Goal: Complete application form: Complete application form

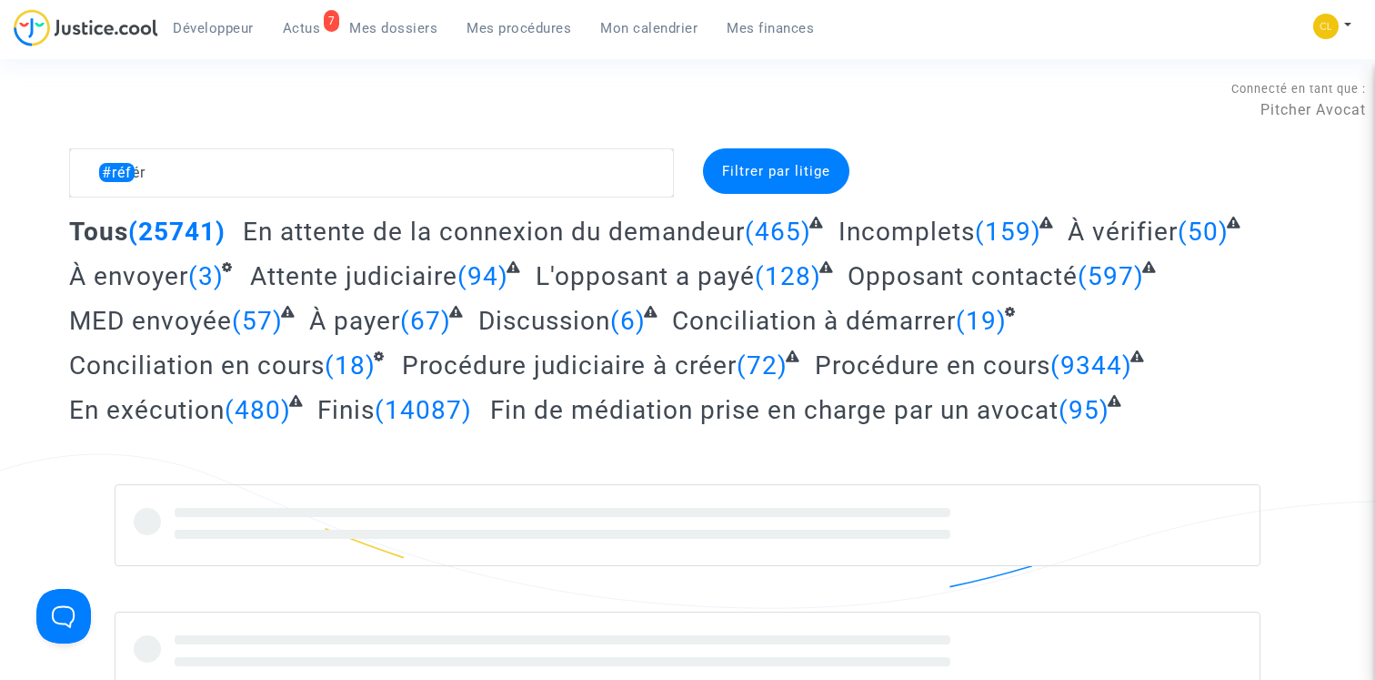
type textarea "#référé"
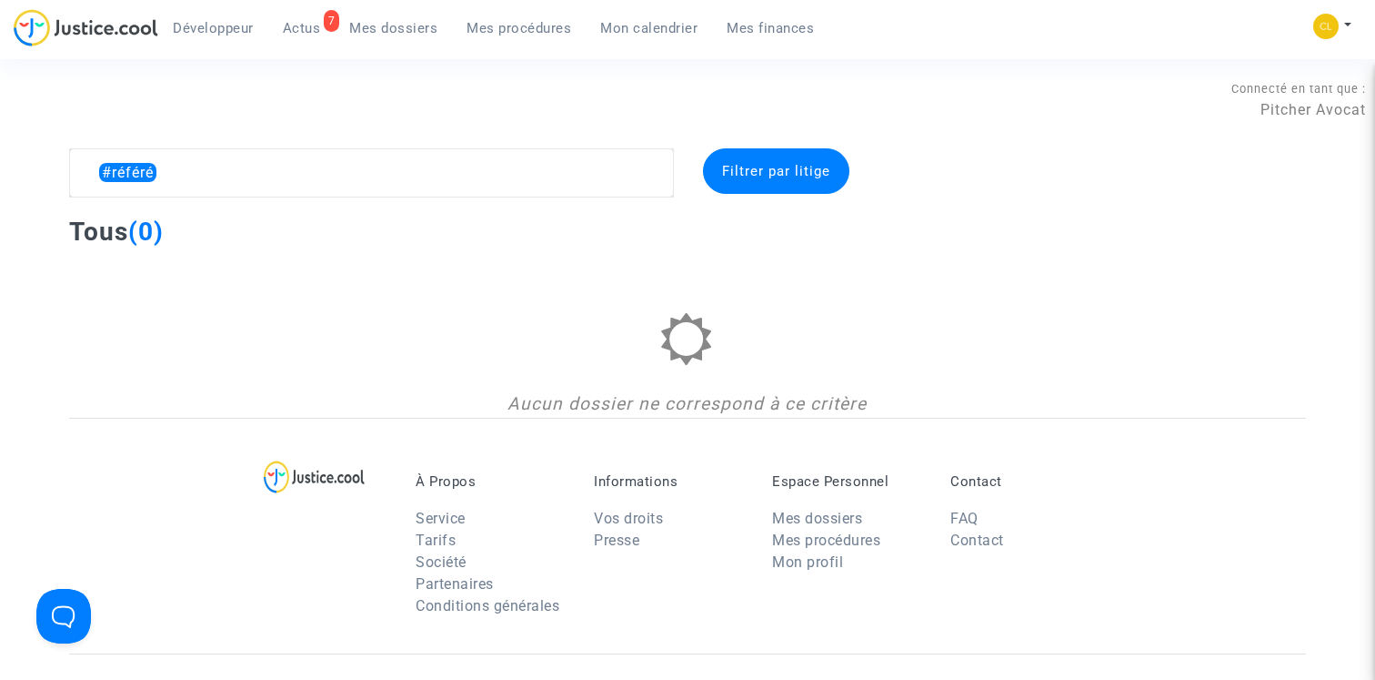
click at [332, 181] on textarea at bounding box center [371, 172] width 605 height 49
click at [291, 162] on textarea at bounding box center [371, 172] width 605 height 49
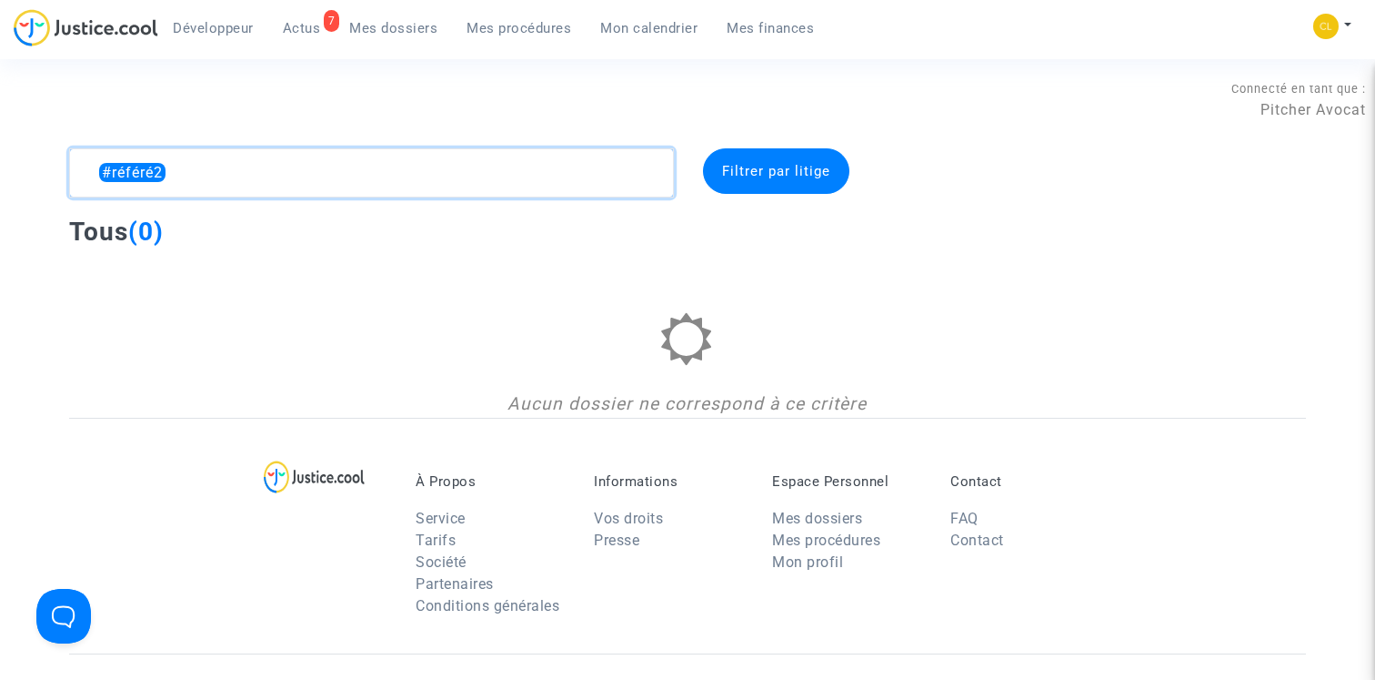
click at [291, 162] on textarea at bounding box center [371, 172] width 605 height 49
drag, startPoint x: 116, startPoint y: 170, endPoint x: 181, endPoint y: 170, distance: 65.5
click at [181, 170] on textarea at bounding box center [371, 172] width 605 height 49
click at [116, 177] on textarea at bounding box center [371, 172] width 605 height 49
click at [236, 182] on textarea at bounding box center [371, 172] width 605 height 49
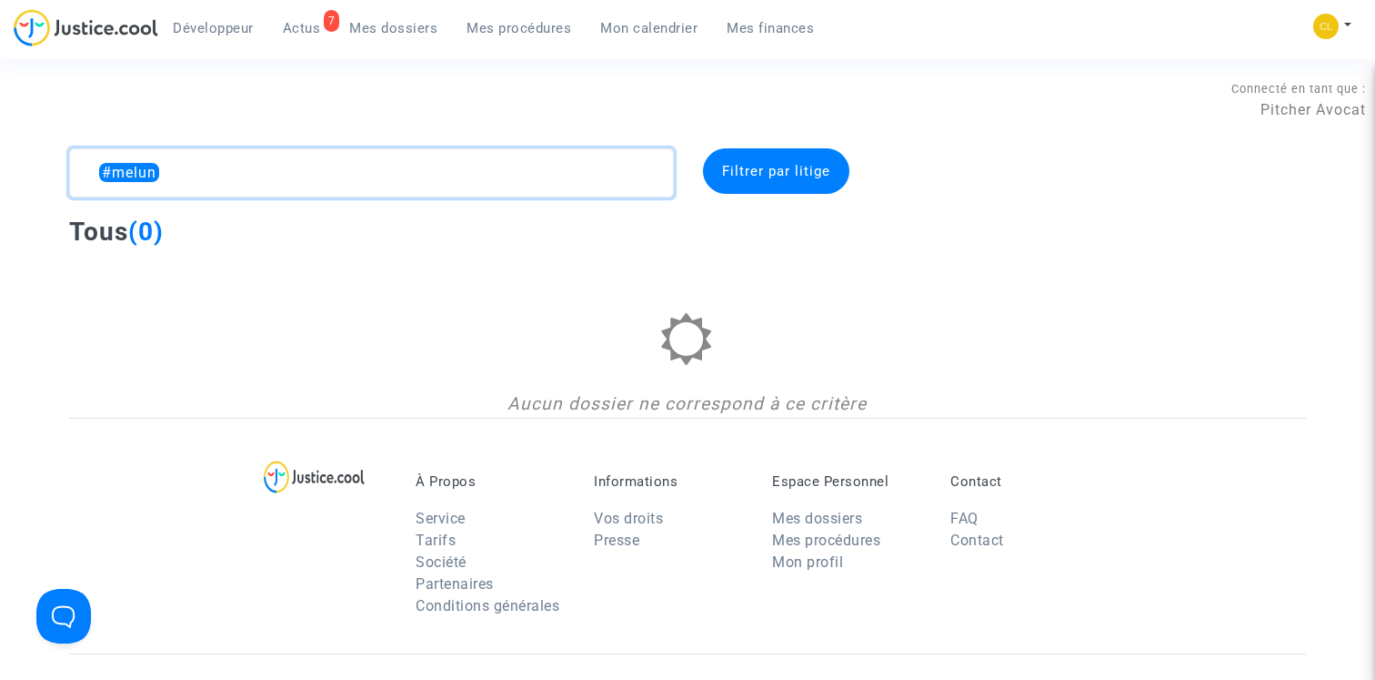
click at [236, 182] on textarea at bounding box center [371, 172] width 605 height 49
type textarea "#70231"
click at [1354, 16] on div "Mon profil Changer de compte Paramètres Déconnexion" at bounding box center [1337, 35] width 49 height 45
click at [1351, 16] on button at bounding box center [1333, 26] width 40 height 27
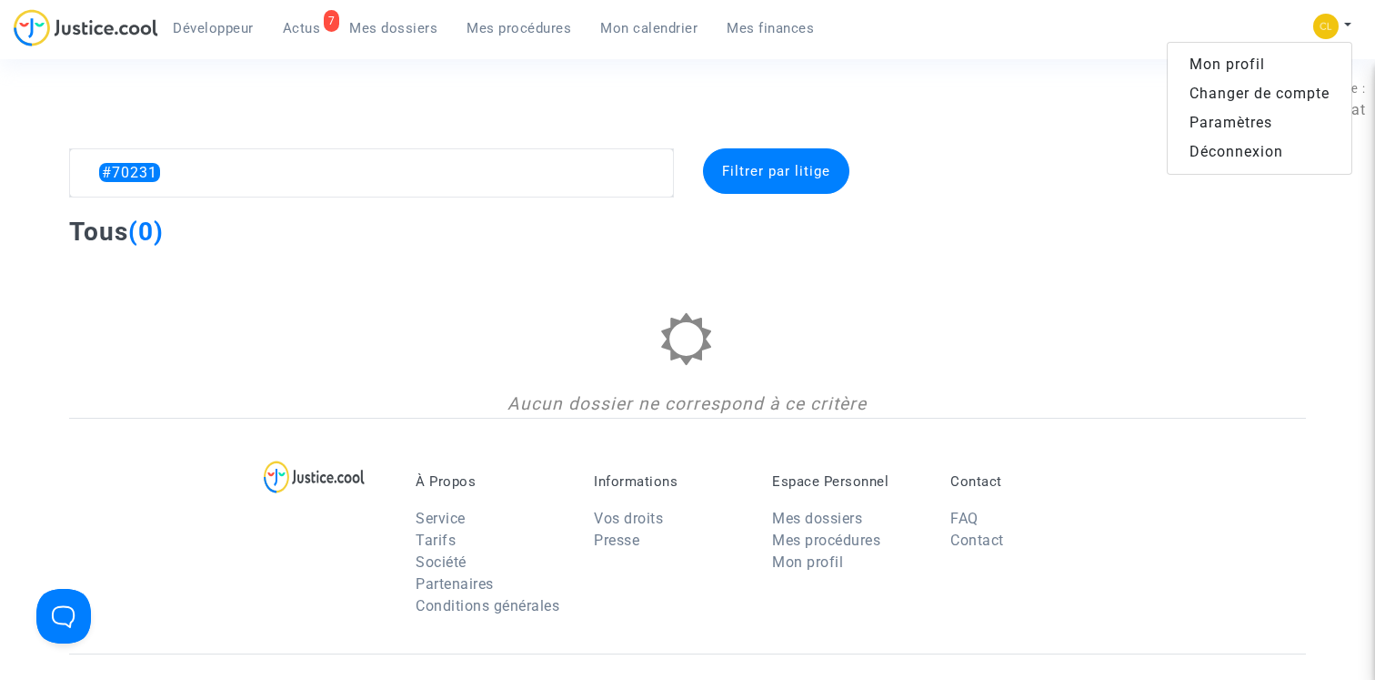
click at [1228, 122] on link "Paramètres" at bounding box center [1260, 122] width 184 height 29
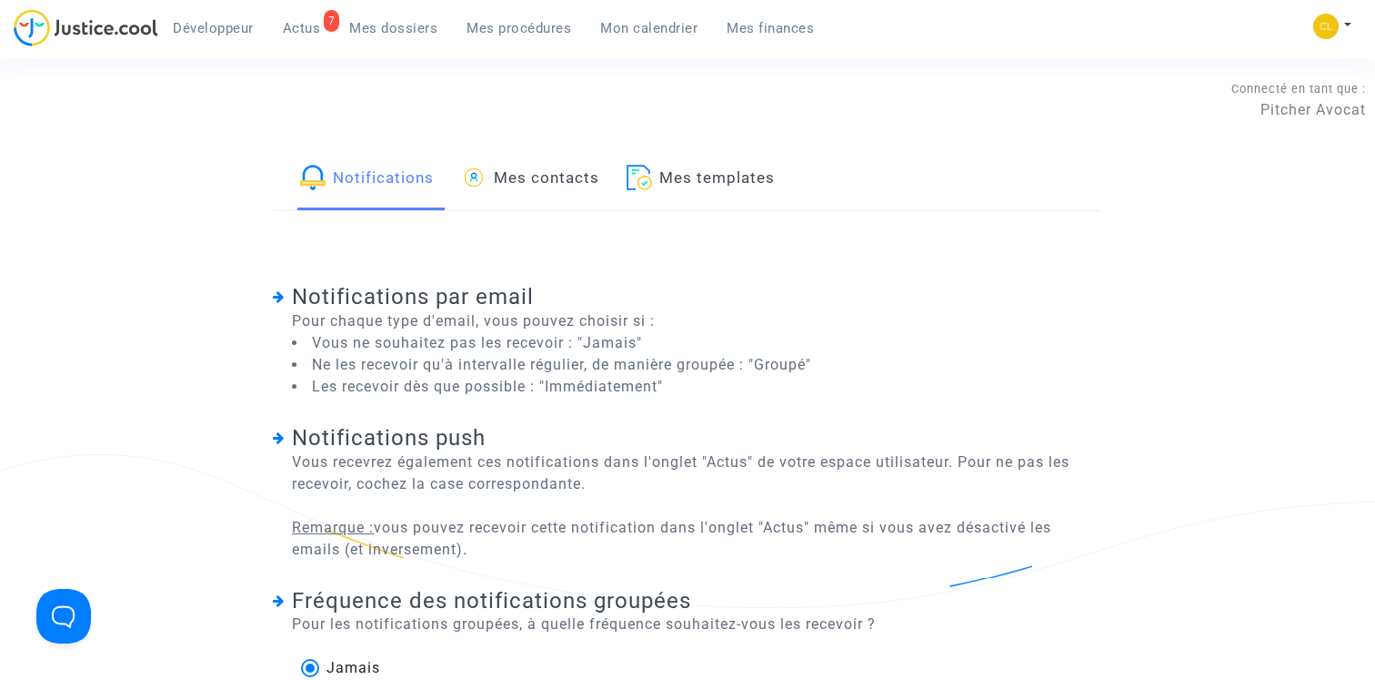
click at [597, 182] on link "Mes contacts" at bounding box center [530, 179] width 138 height 62
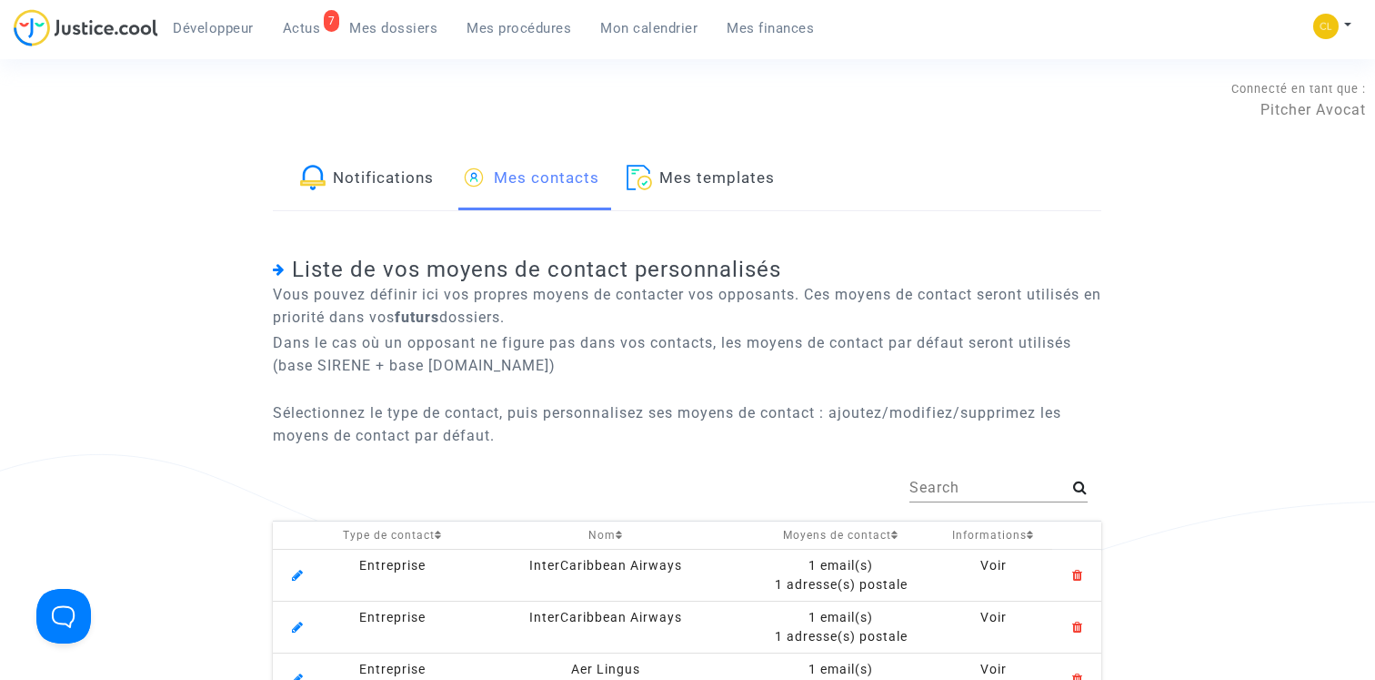
click at [735, 183] on link "Mes templates" at bounding box center [701, 179] width 148 height 62
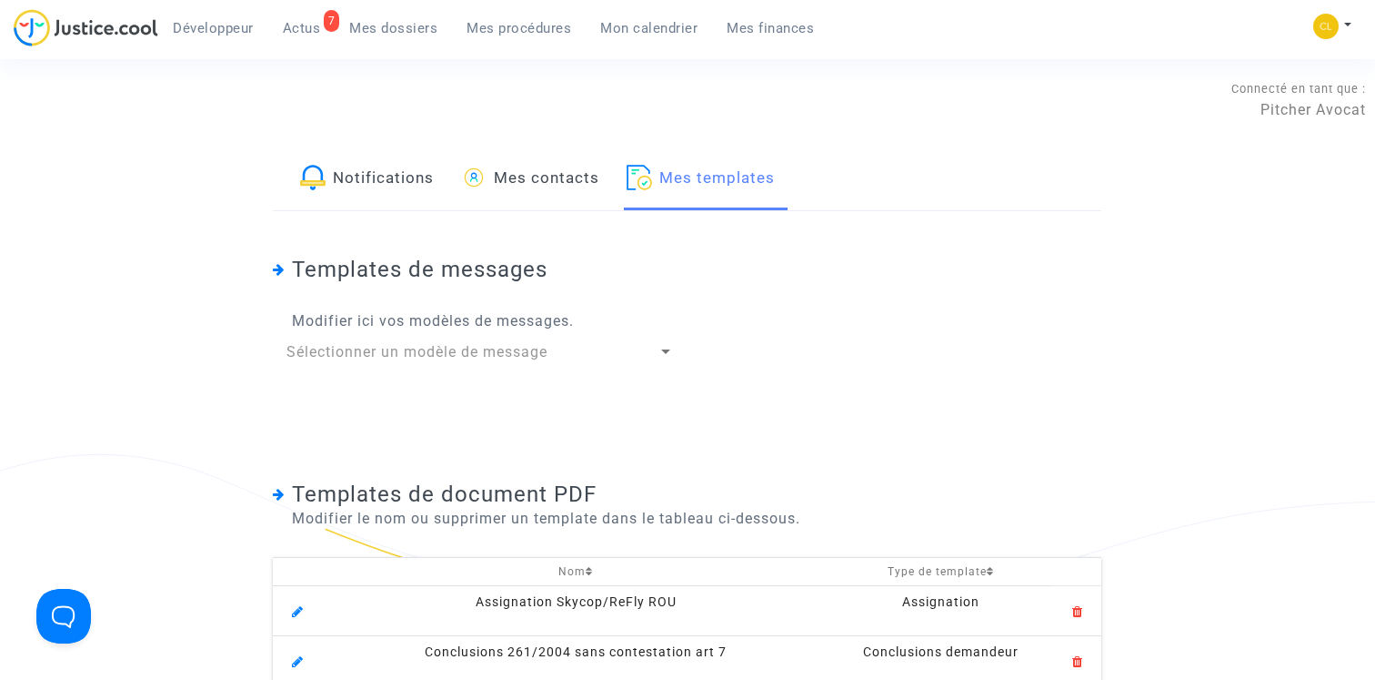
click at [584, 357] on div "Sélectionner un modèle de message" at bounding box center [472, 352] width 371 height 22
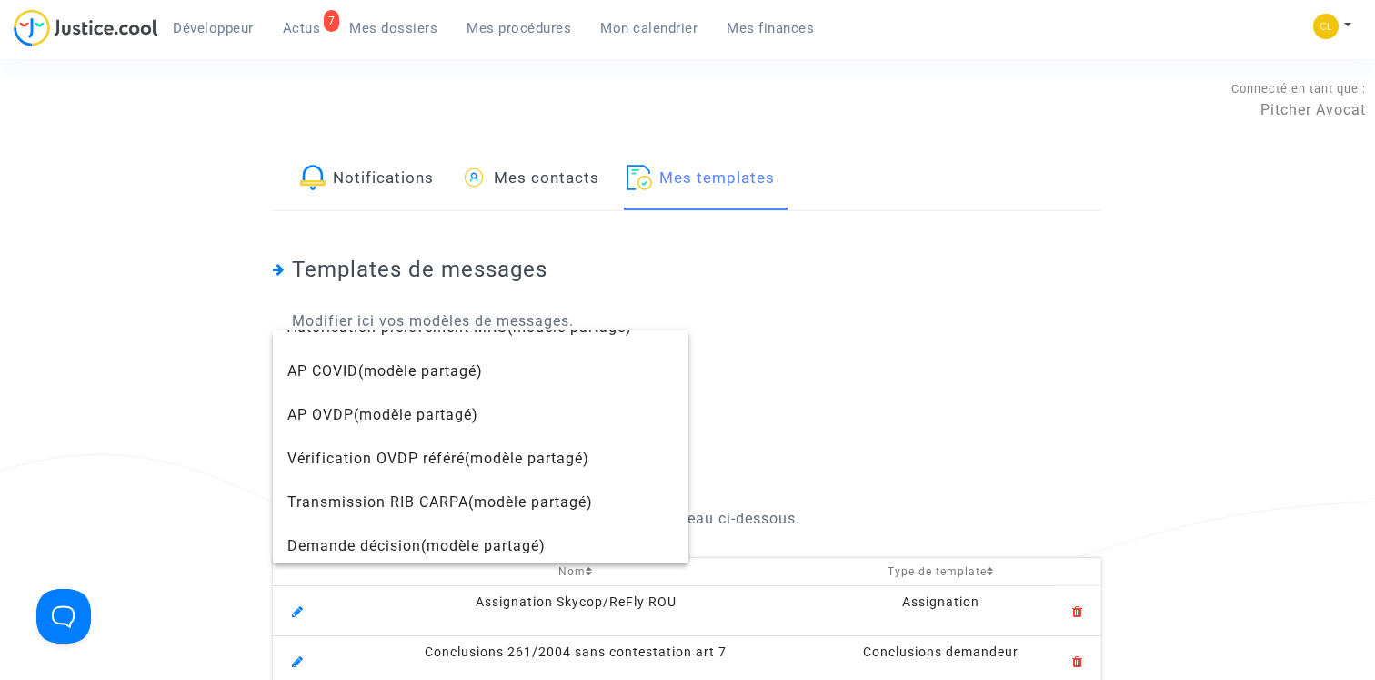
scroll to position [160, 0]
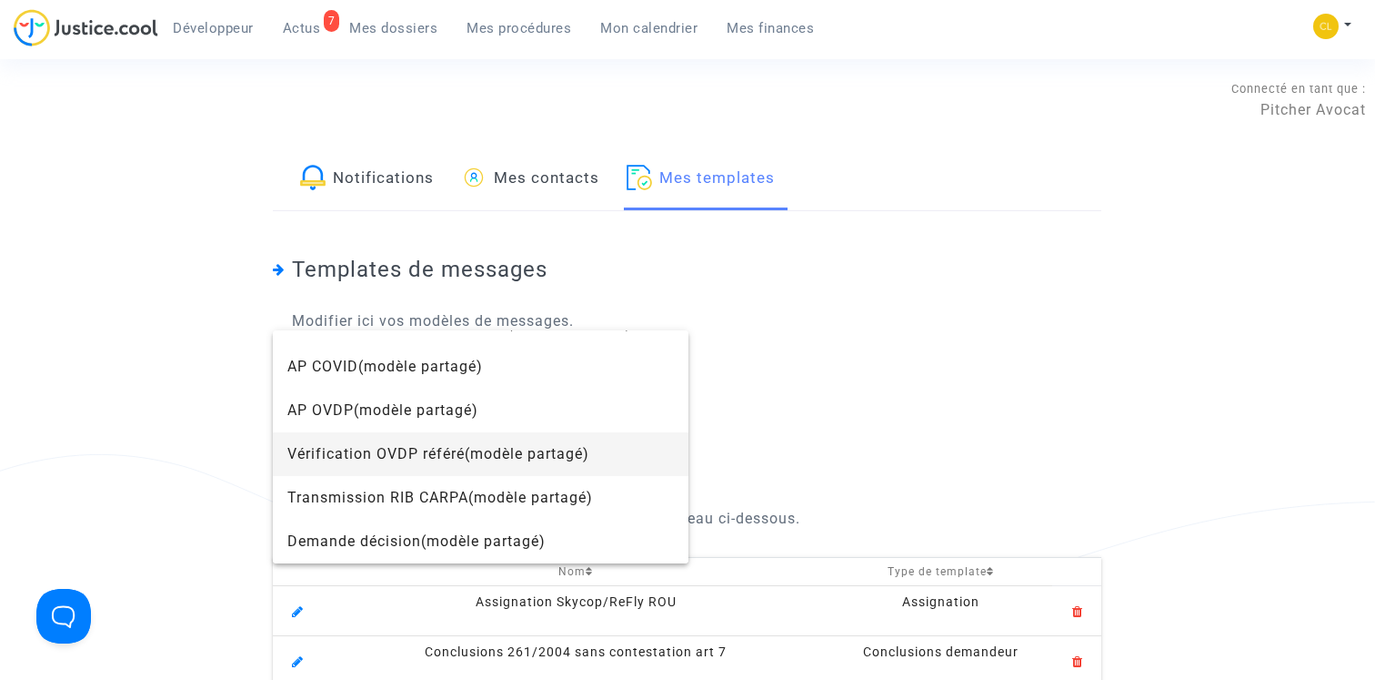
click at [606, 448] on span "Vérification OVDP référé (modèle partagé)" at bounding box center [481, 454] width 388 height 44
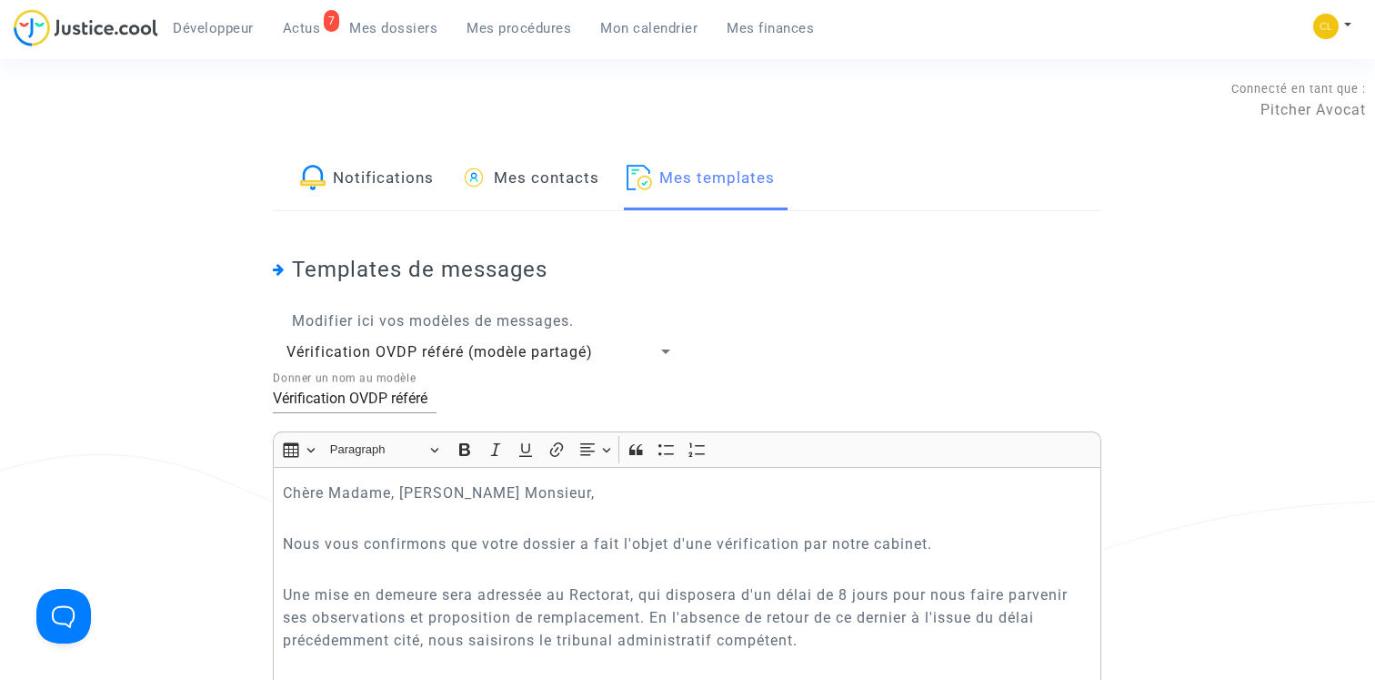
click at [634, 349] on div "Vérification OVDP référé (modèle partagé)" at bounding box center [472, 352] width 371 height 22
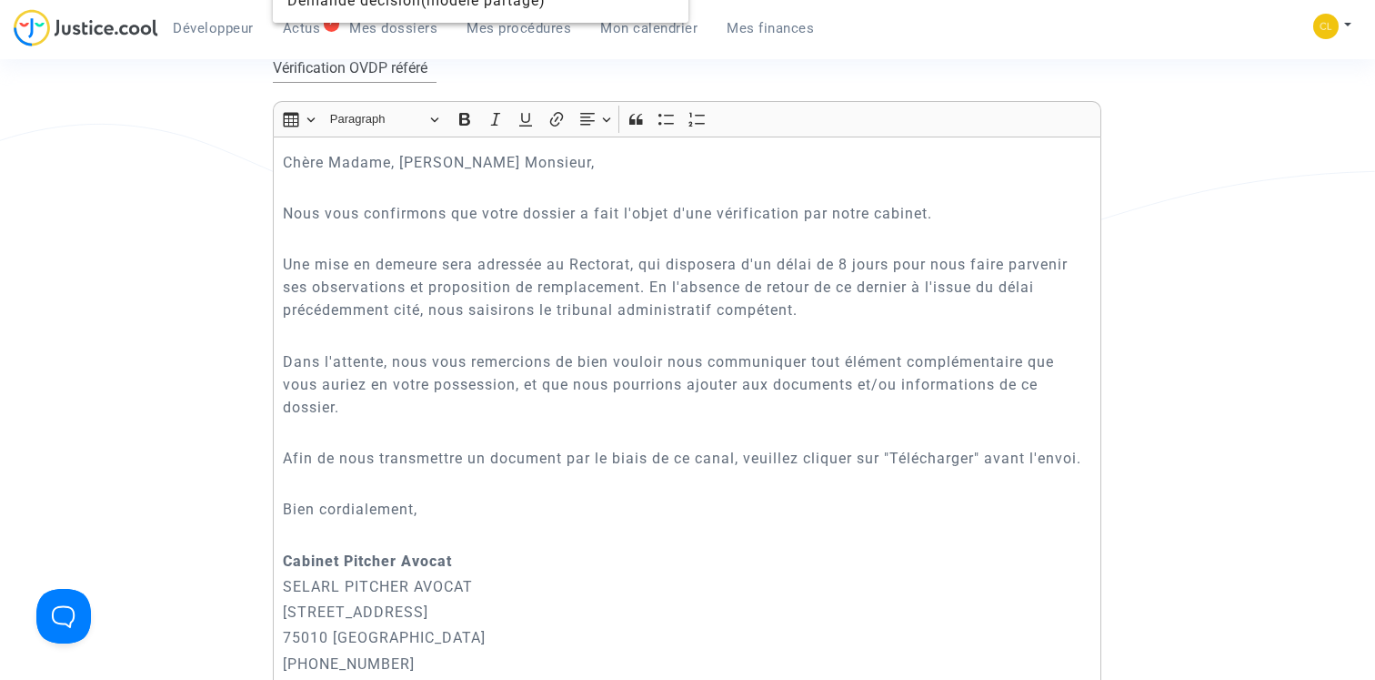
scroll to position [0, 0]
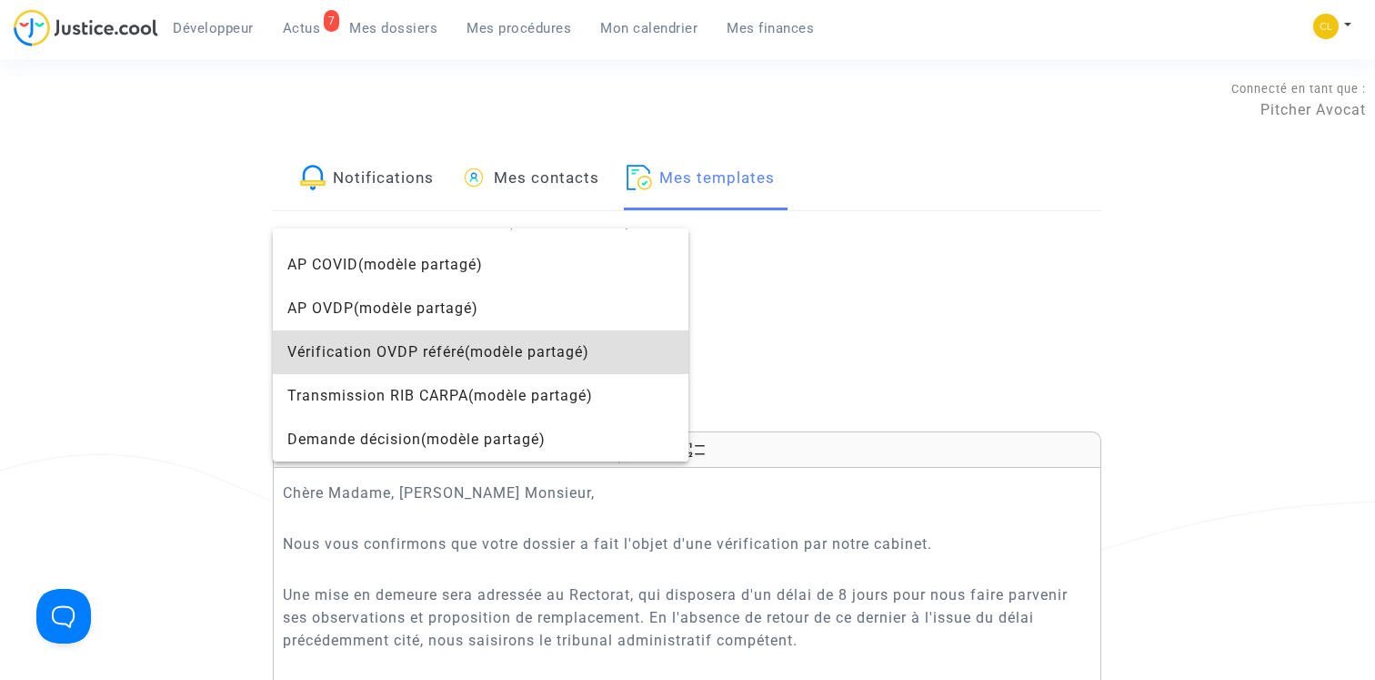
click at [775, 307] on div at bounding box center [687, 340] width 1375 height 680
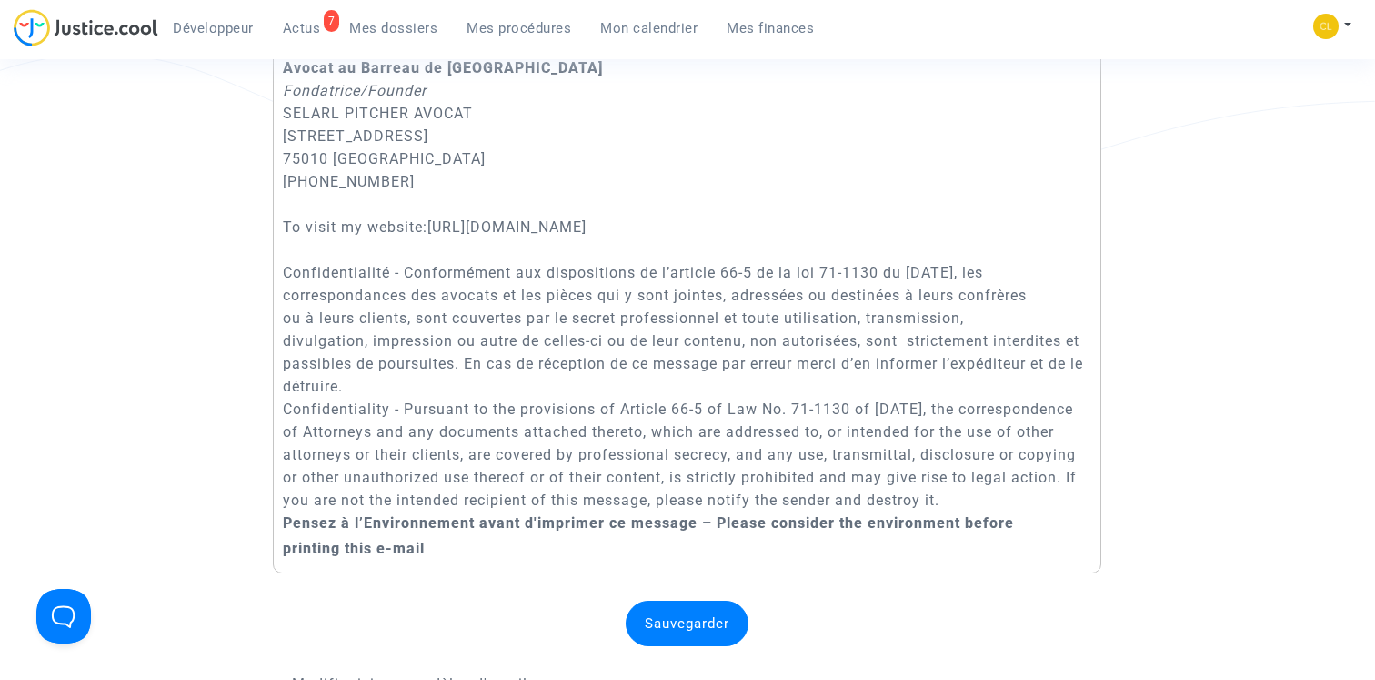
scroll to position [2709, 0]
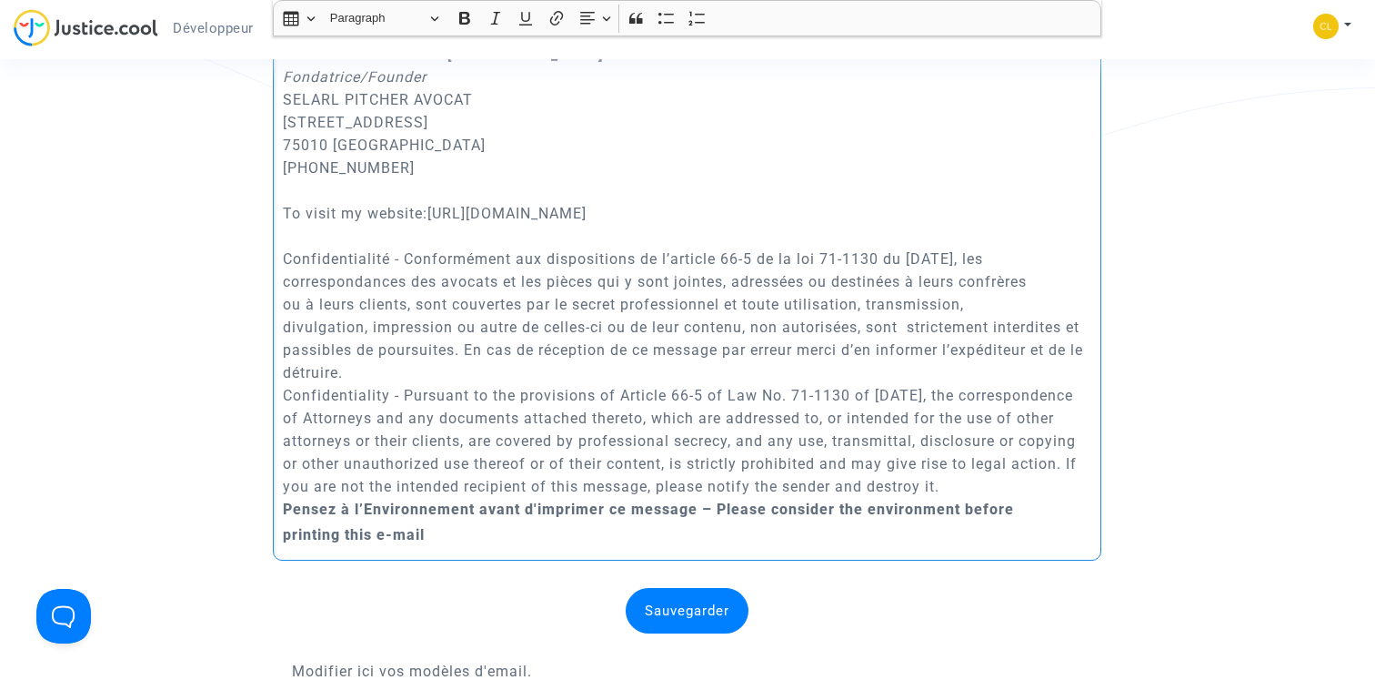
click at [529, 340] on p "[PERSON_NAME] Avocat au Barreau de Paris Fondatrice/Founder SELARL PITCHER AVOC…" at bounding box center [688, 270] width 810 height 500
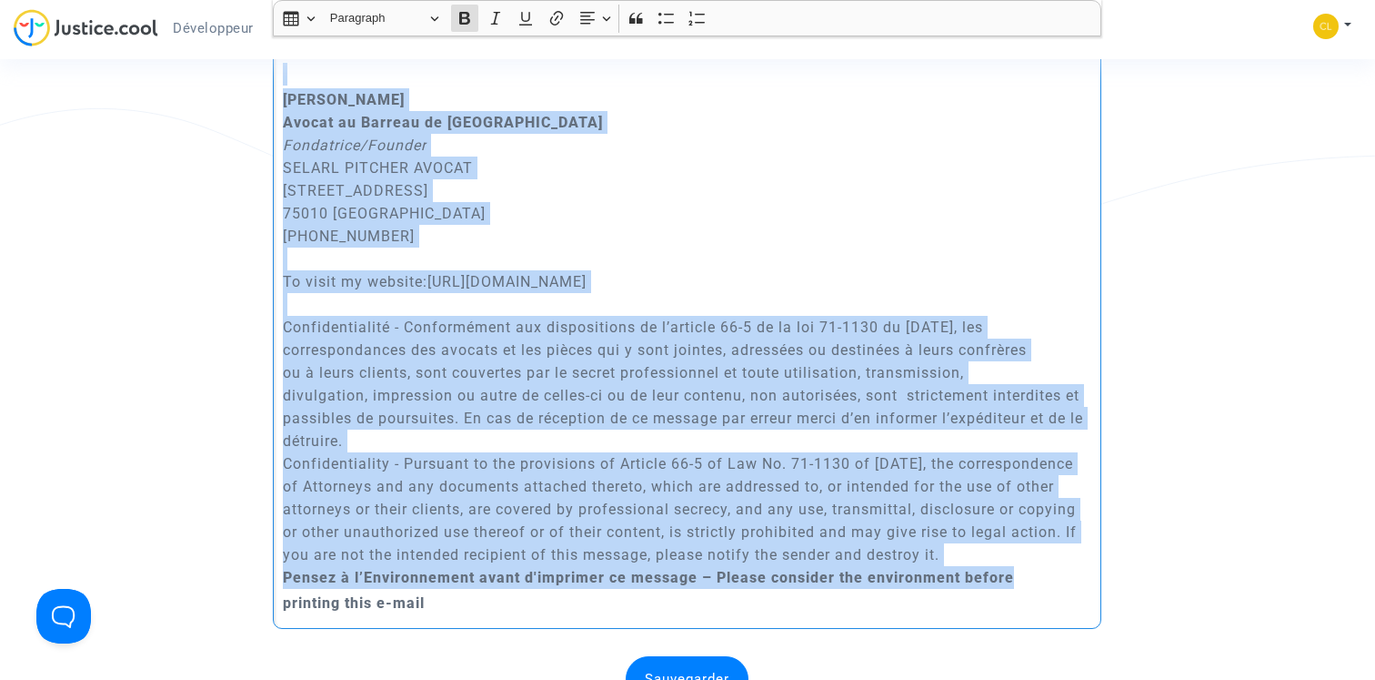
scroll to position [2442, 0]
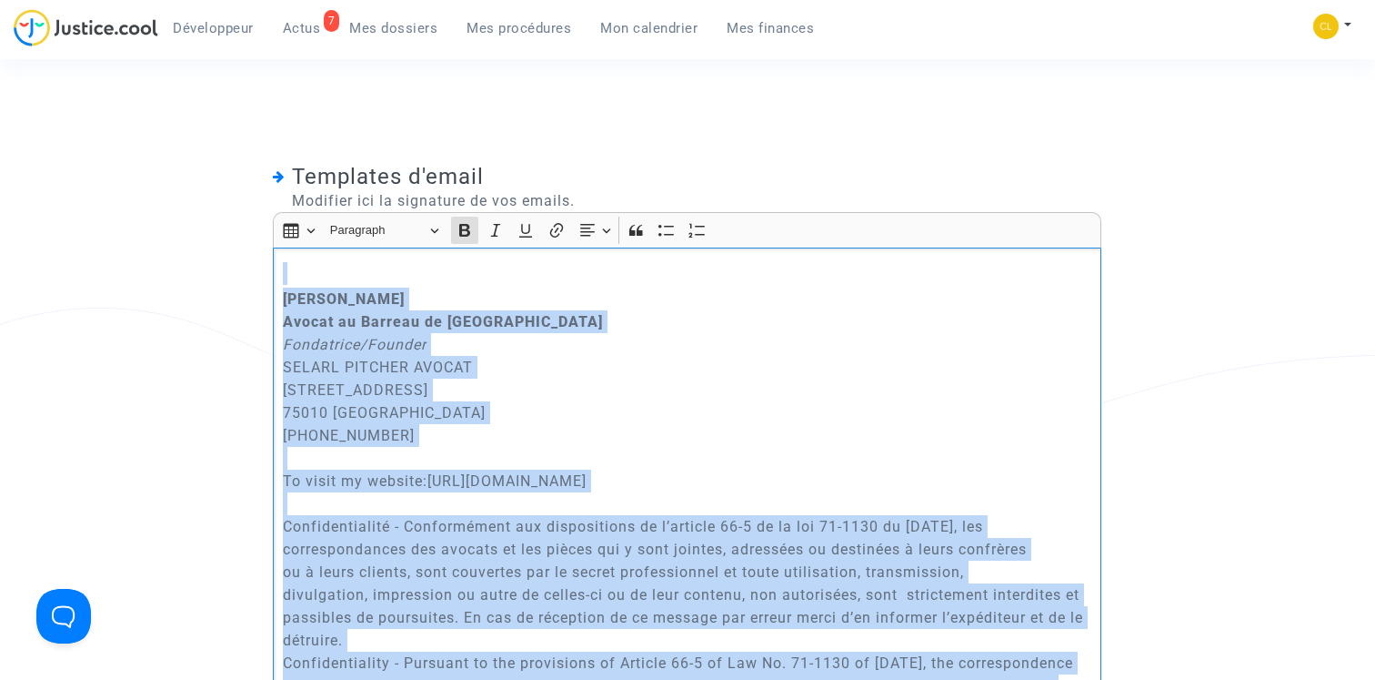
copy div "Lorem IPSUMDO Sitame co Adipisc el Seddo Eiusmodtem/Incidid UTLABO ETDOLOR MAGN…"
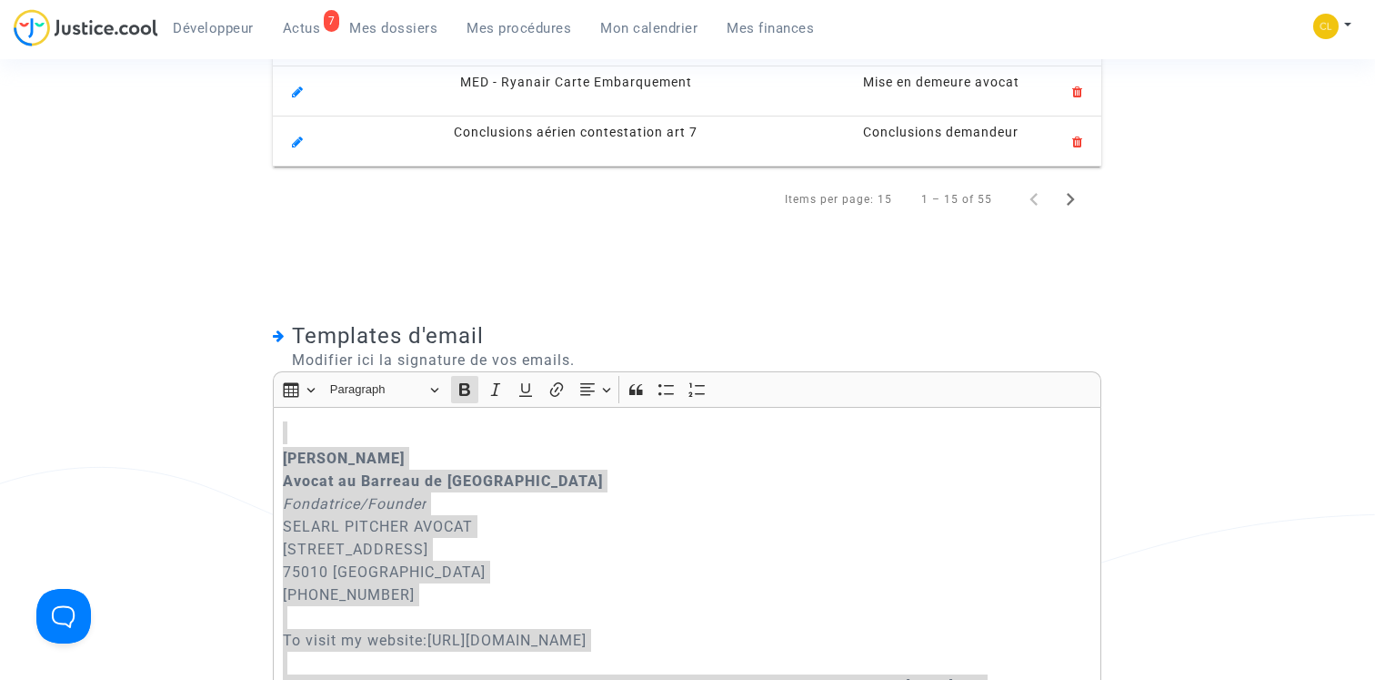
scroll to position [2215, 0]
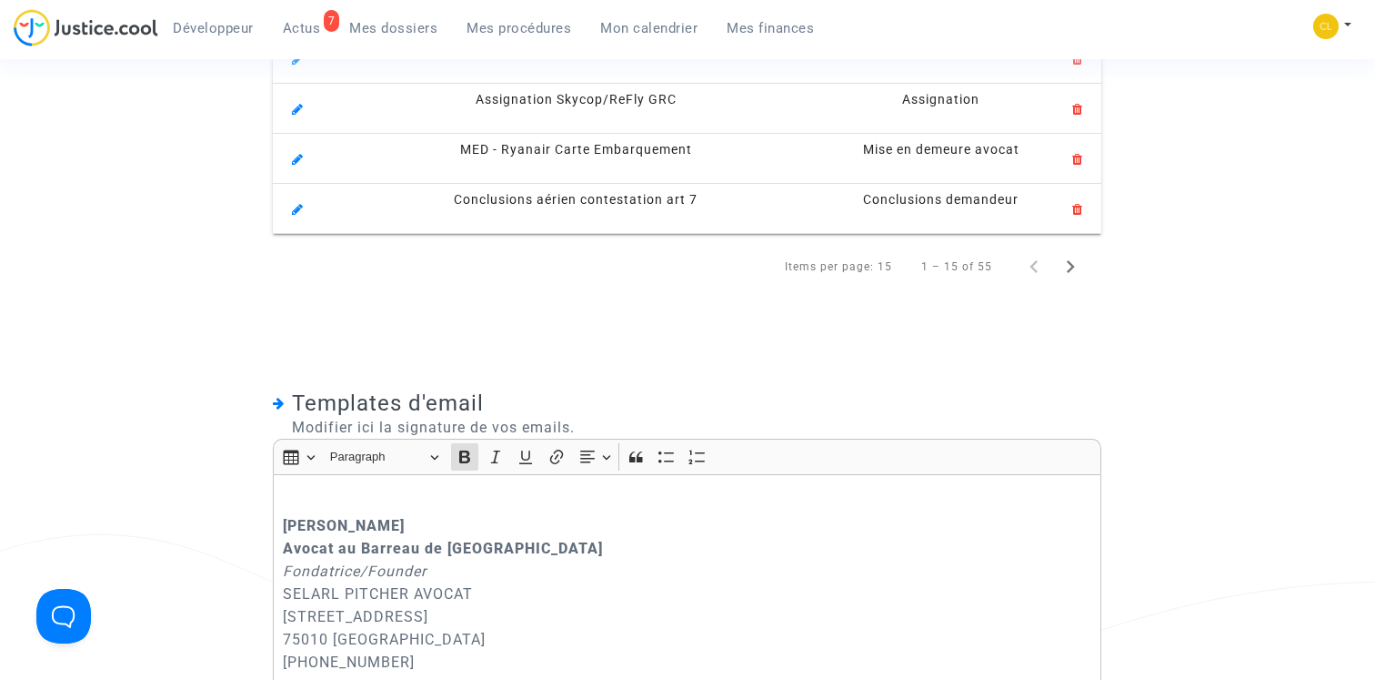
click at [539, 438] on span "Modifier ici la signature de vos emails." at bounding box center [424, 428] width 302 height 22
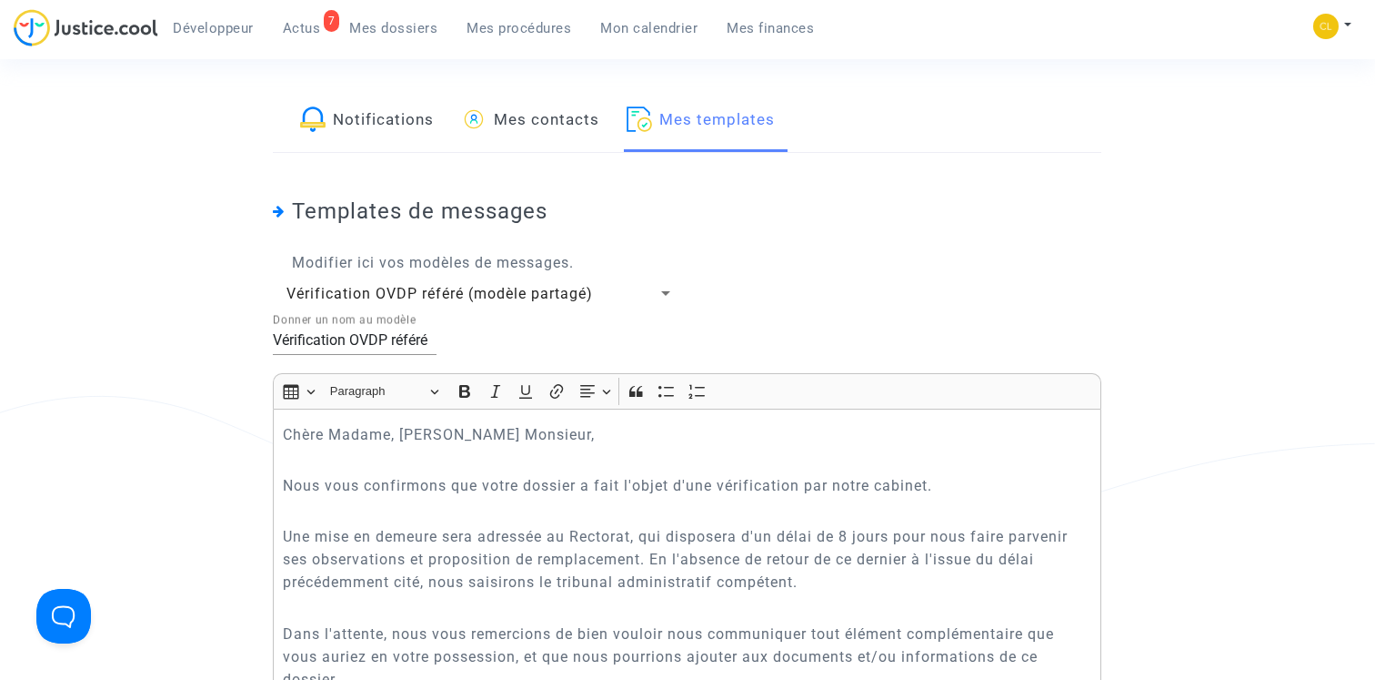
scroll to position [0, 0]
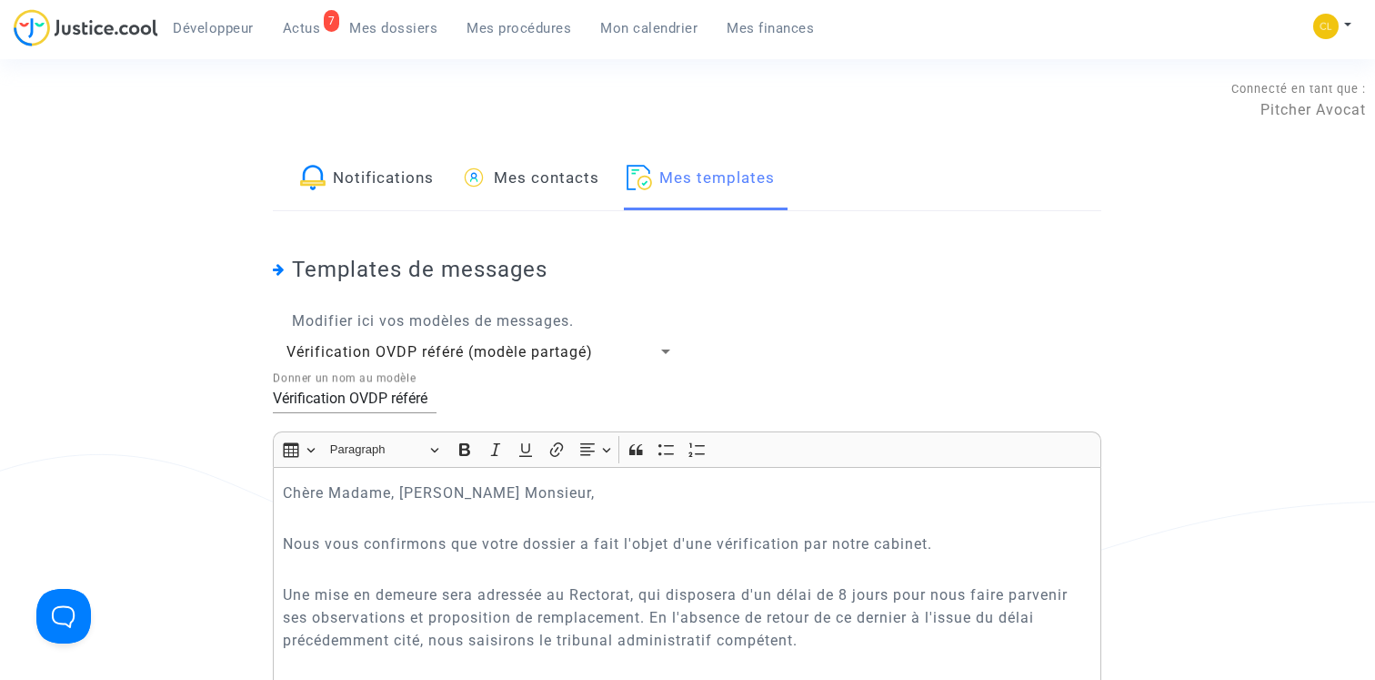
click at [550, 349] on span "Vérification OVDP référé (modèle partagé)" at bounding box center [440, 351] width 307 height 17
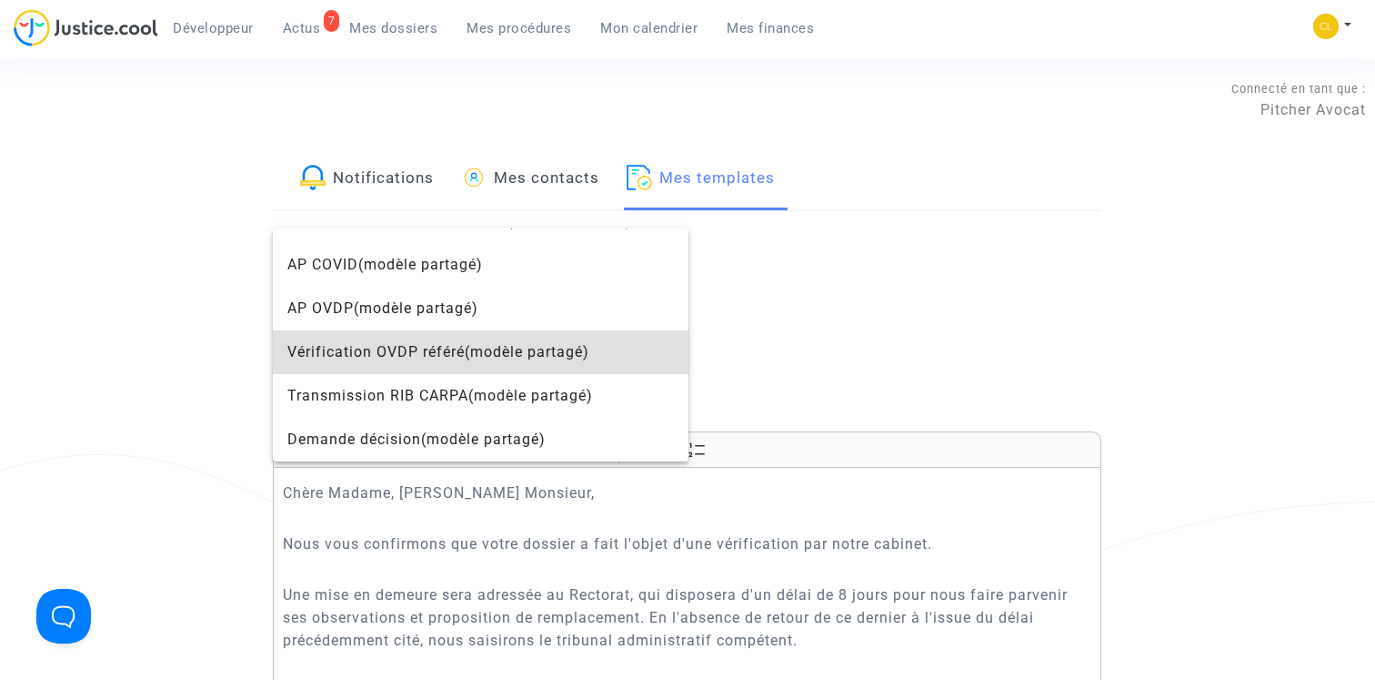
click at [794, 333] on div at bounding box center [687, 340] width 1375 height 680
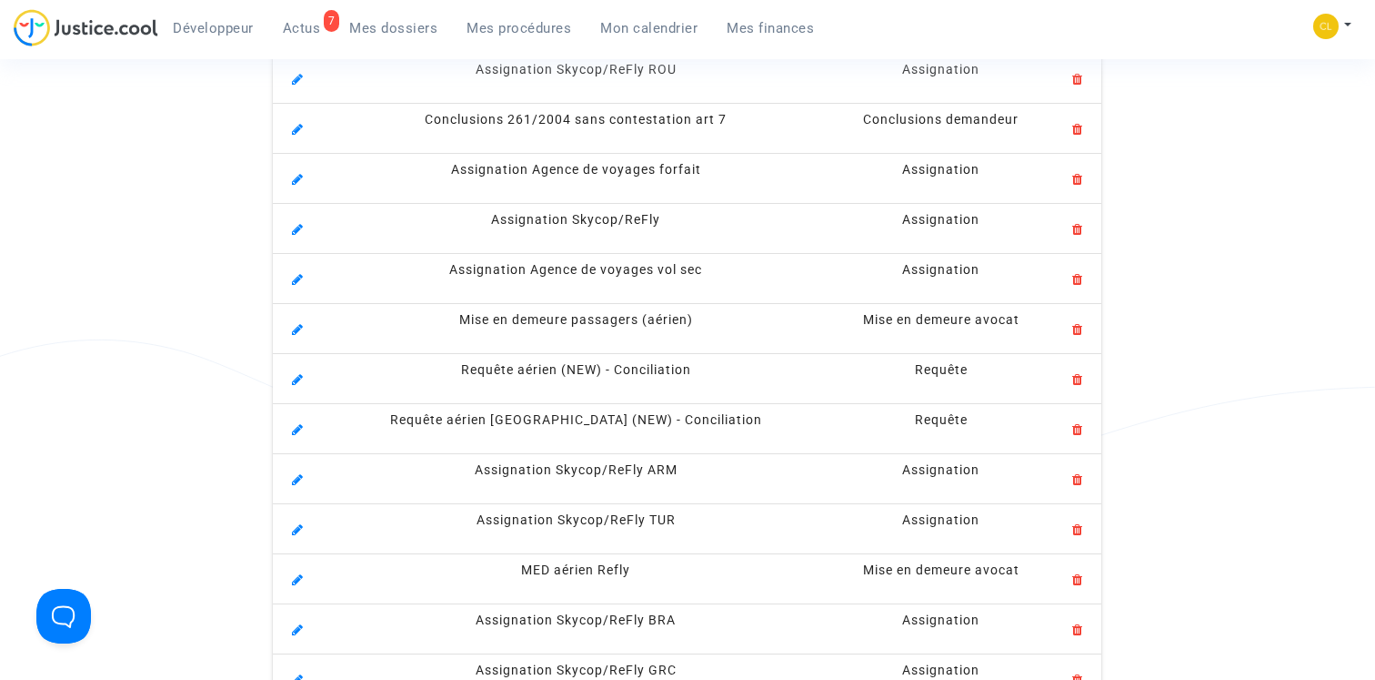
scroll to position [1874, 0]
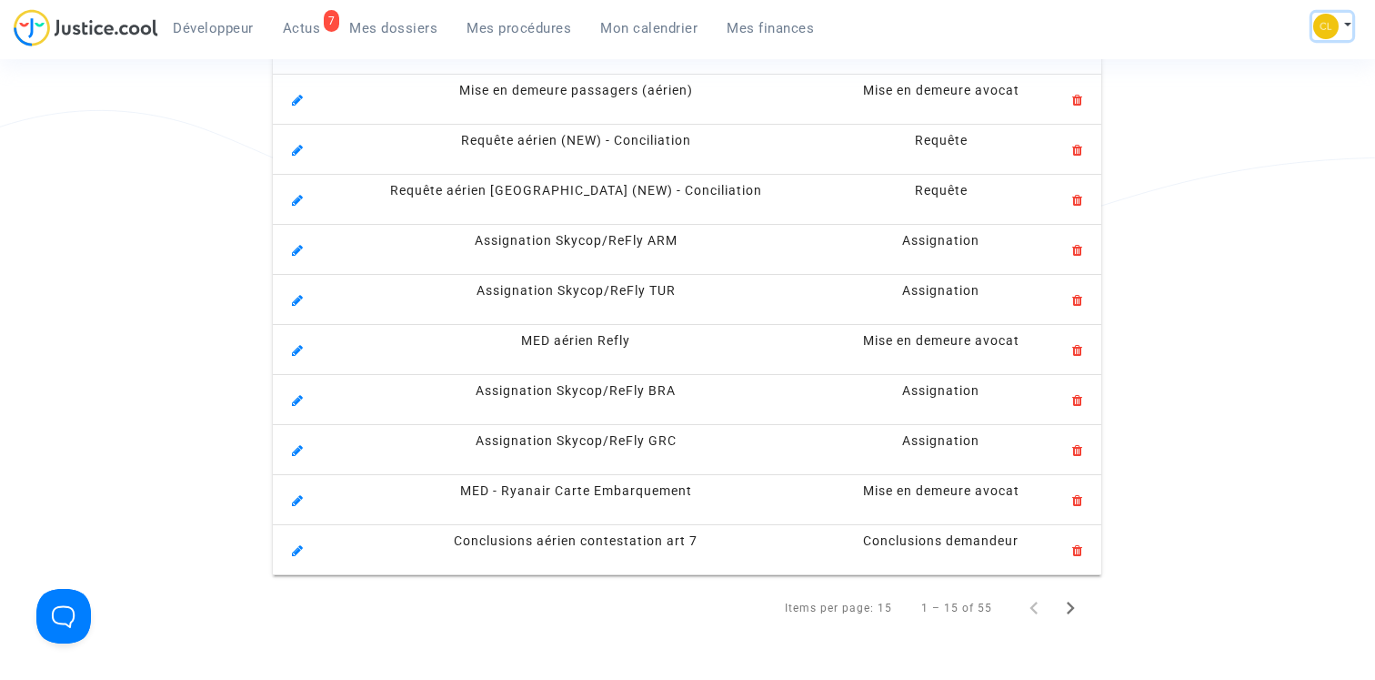
click at [1343, 25] on button at bounding box center [1333, 26] width 40 height 27
click at [1252, 151] on link "Déconnexion" at bounding box center [1260, 151] width 184 height 29
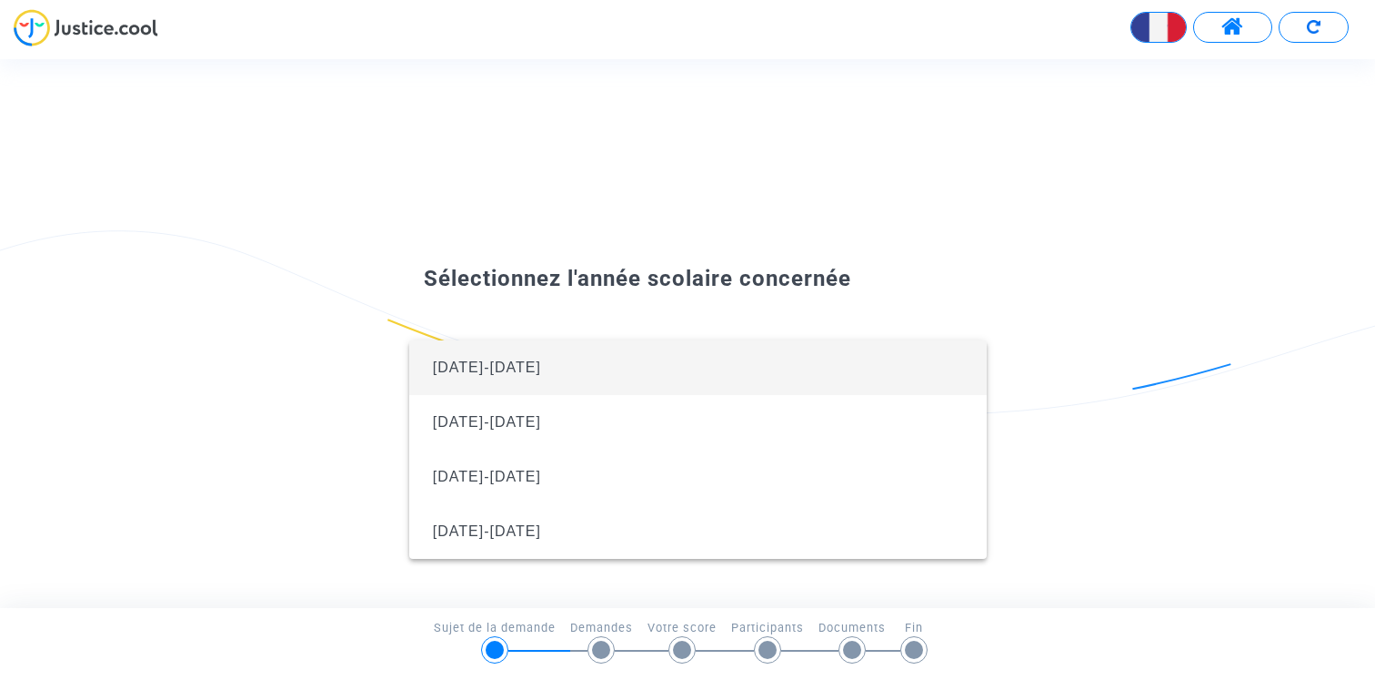
click at [687, 358] on span "2024-2025" at bounding box center [698, 367] width 549 height 55
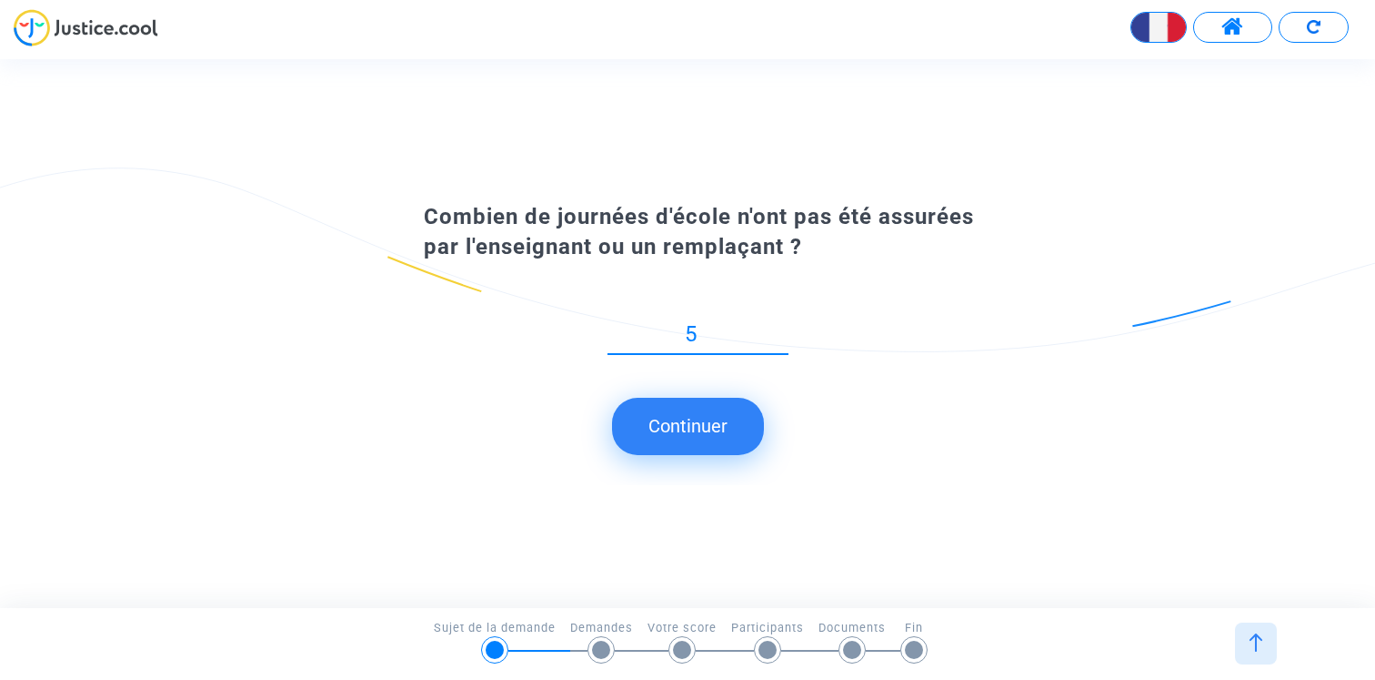
type input "5"
click at [679, 419] on button "Continuer" at bounding box center [688, 426] width 152 height 56
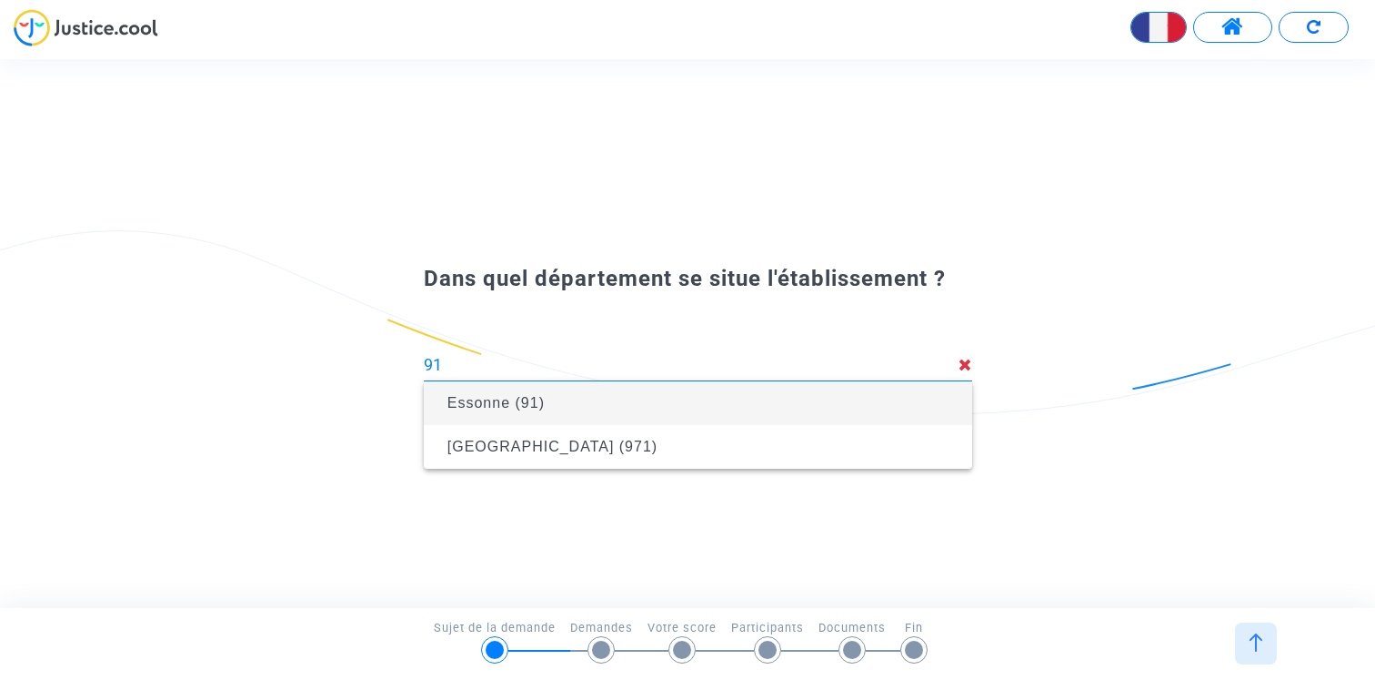
click at [556, 400] on span "Essonne (91)" at bounding box center [697, 403] width 519 height 51
type input "Essonne (91)"
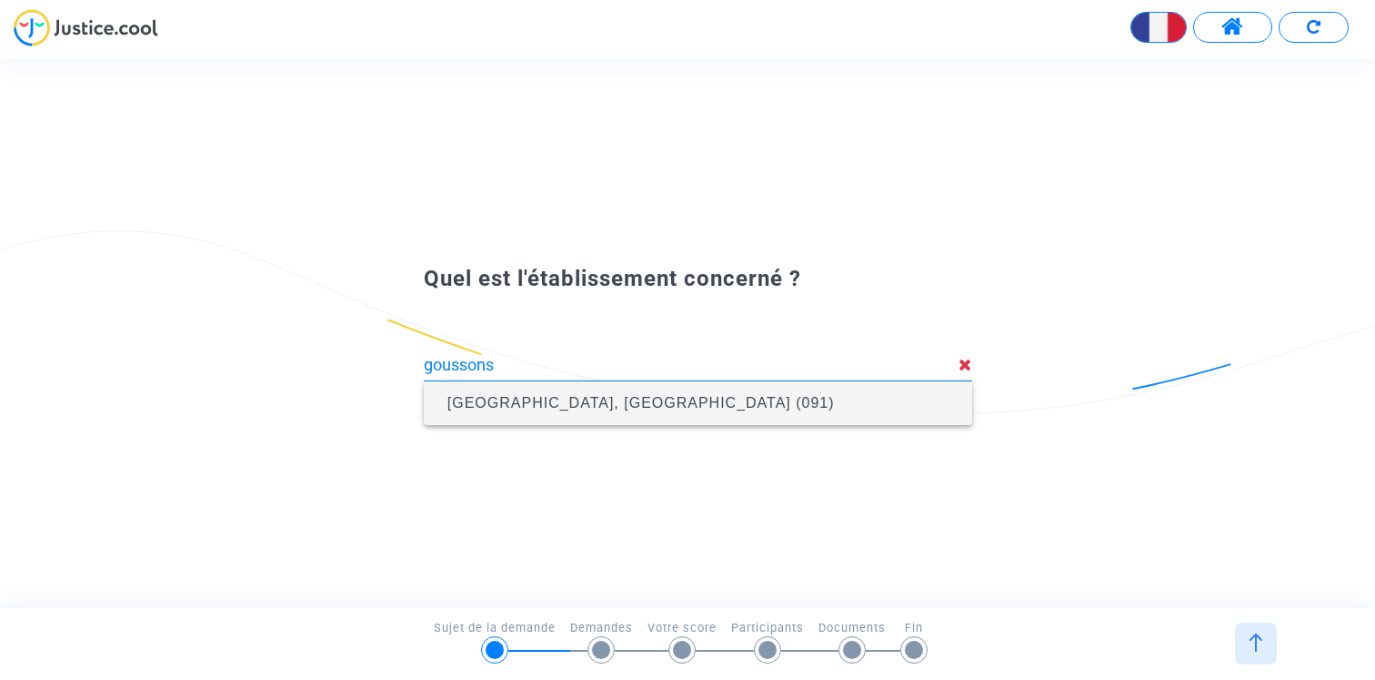
click at [556, 397] on span "Collège Les Goussons, Gif-sur-Yvette (091)" at bounding box center [642, 402] width 388 height 15
type input "Collège Les Goussons, Gif-sur-Yvette (091)"
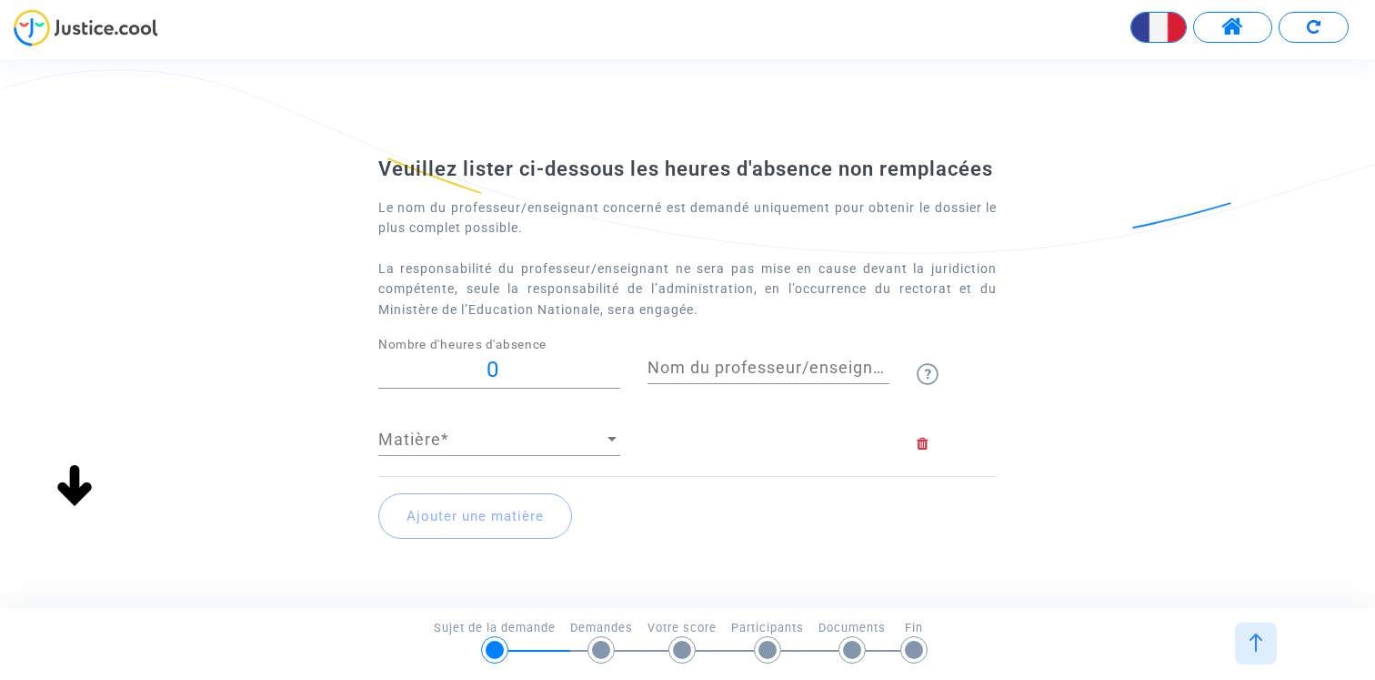
click at [467, 382] on input "0" at bounding box center [499, 370] width 242 height 25
type input "30"
click at [808, 377] on input "Nom du professeur/enseignant titulaire" at bounding box center [769, 367] width 242 height 18
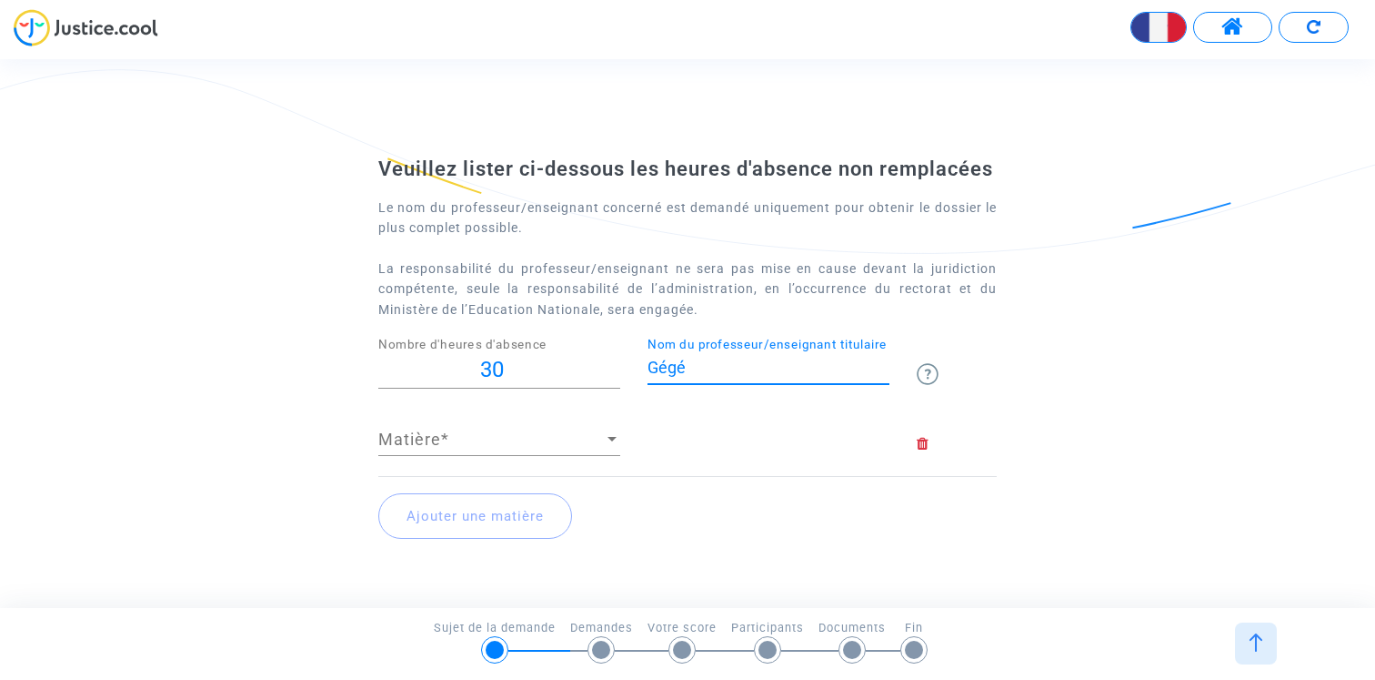
type input "Gégé"
click at [609, 456] on div "Matière Matière *" at bounding box center [499, 432] width 242 height 46
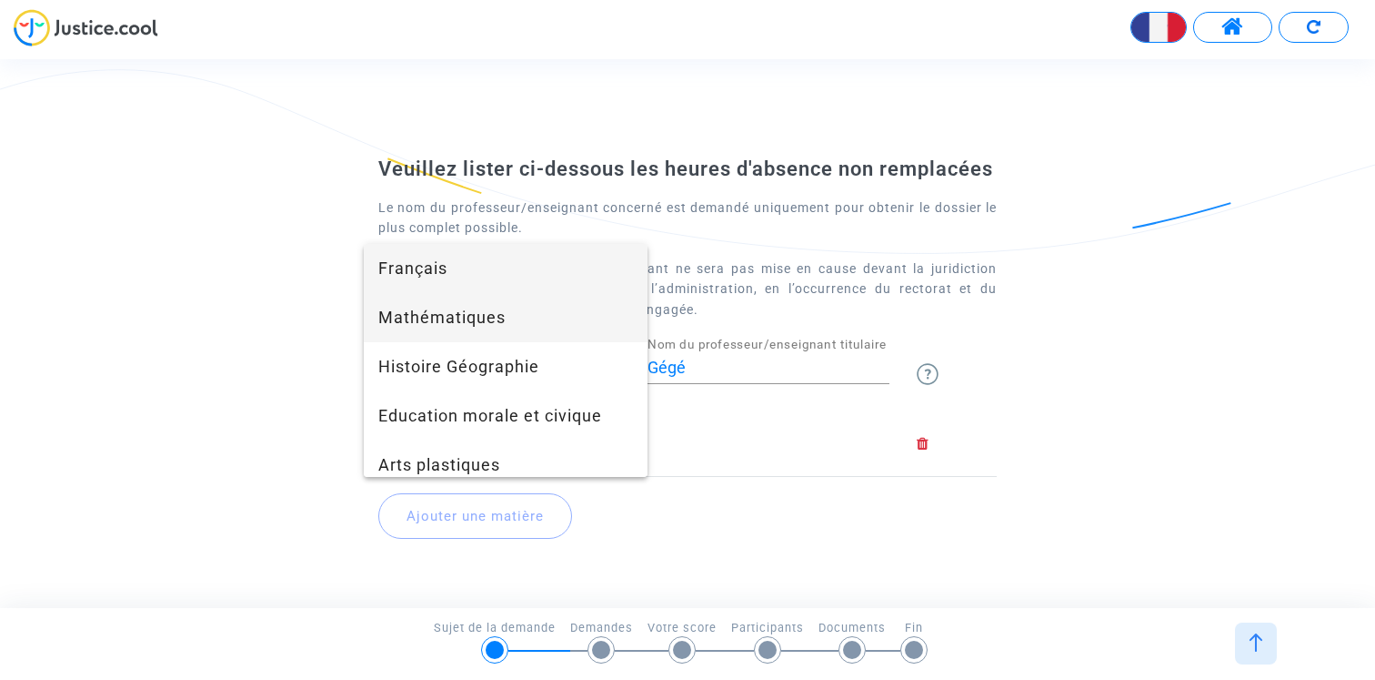
click at [528, 318] on span "Mathématiques" at bounding box center [505, 317] width 255 height 49
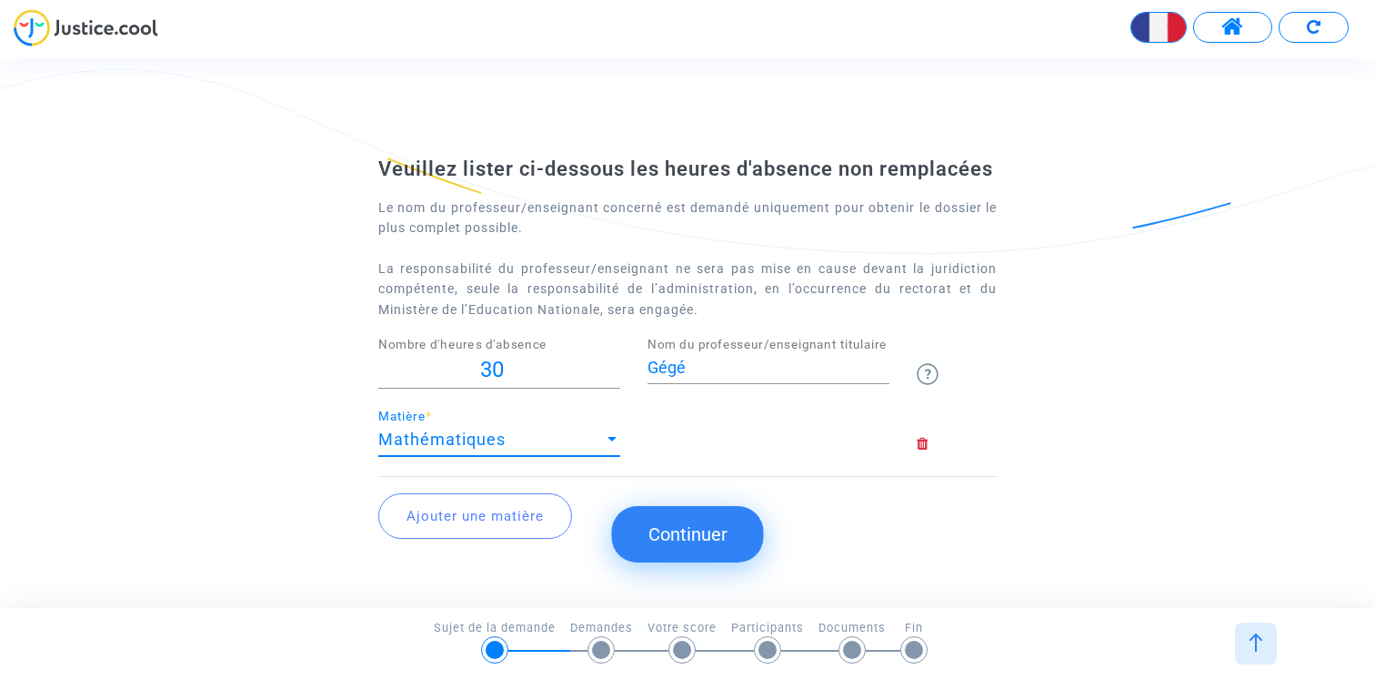
click at [690, 533] on button "Continuer" at bounding box center [688, 534] width 152 height 56
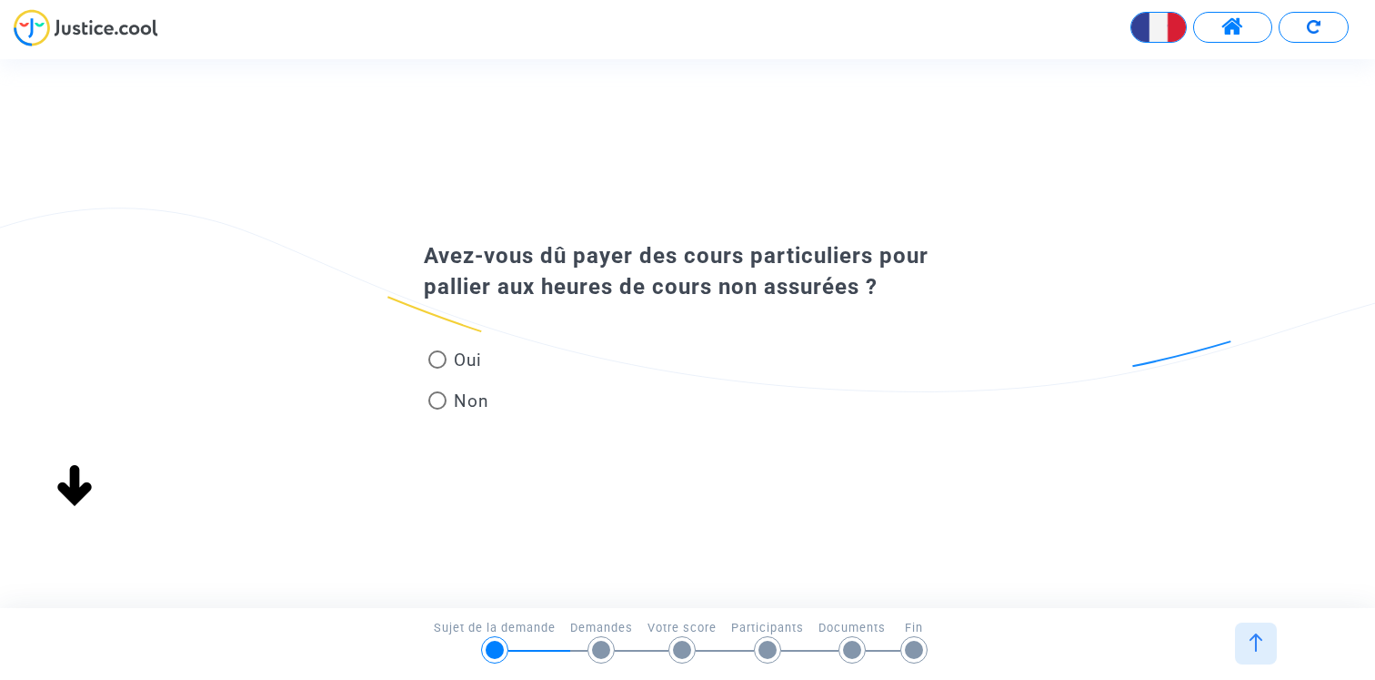
click at [453, 395] on span "Non" at bounding box center [468, 400] width 43 height 25
click at [438, 409] on input "Non" at bounding box center [437, 409] width 1 height 1
radio input "true"
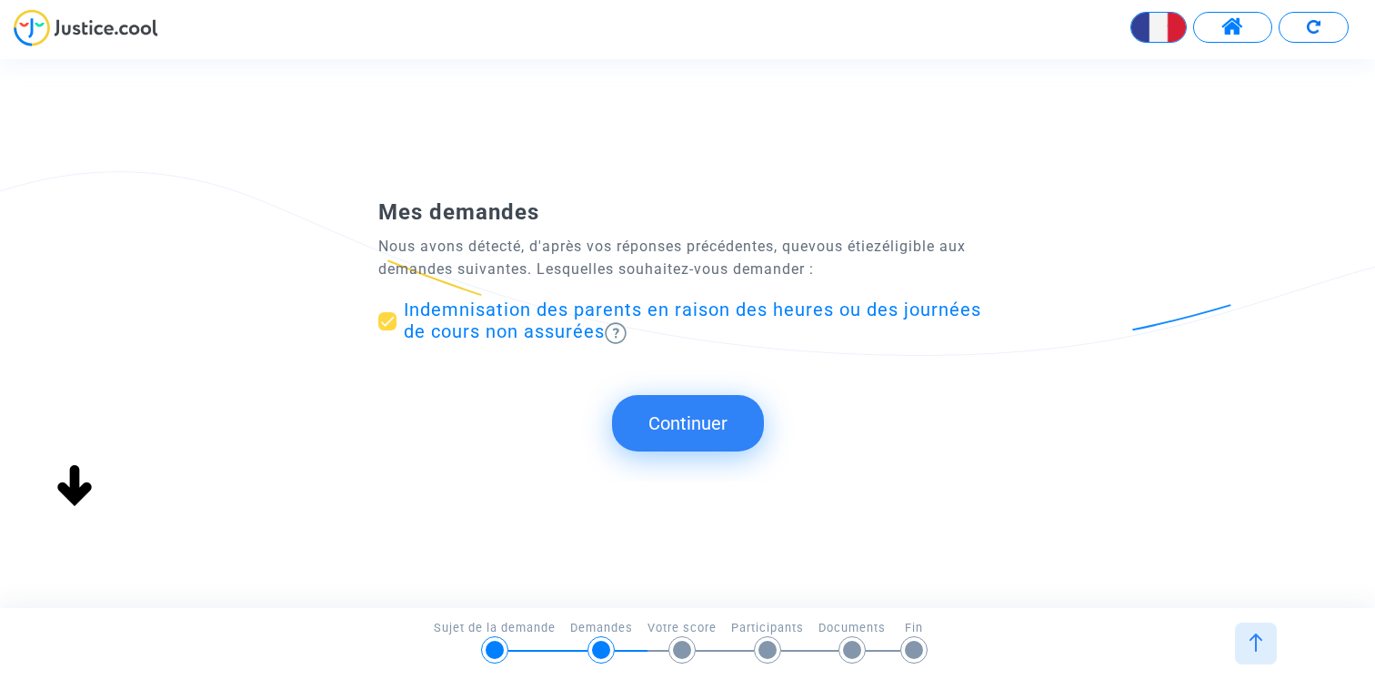
click at [662, 427] on button "Continuer" at bounding box center [688, 423] width 152 height 56
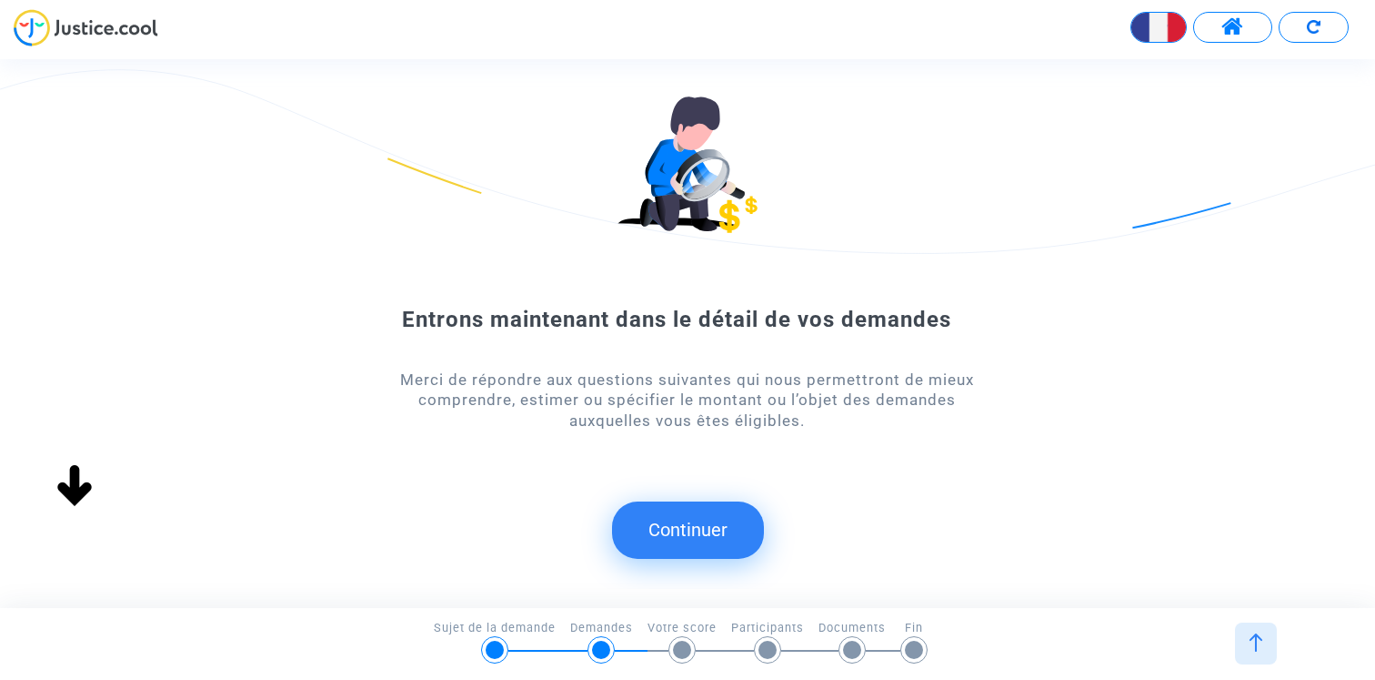
click at [694, 581] on div "Entrons maintenant dans le détail de vos demandes Merci de répondre aux questio…" at bounding box center [687, 336] width 1375 height 506
click at [689, 539] on button "Continuer" at bounding box center [688, 529] width 152 height 56
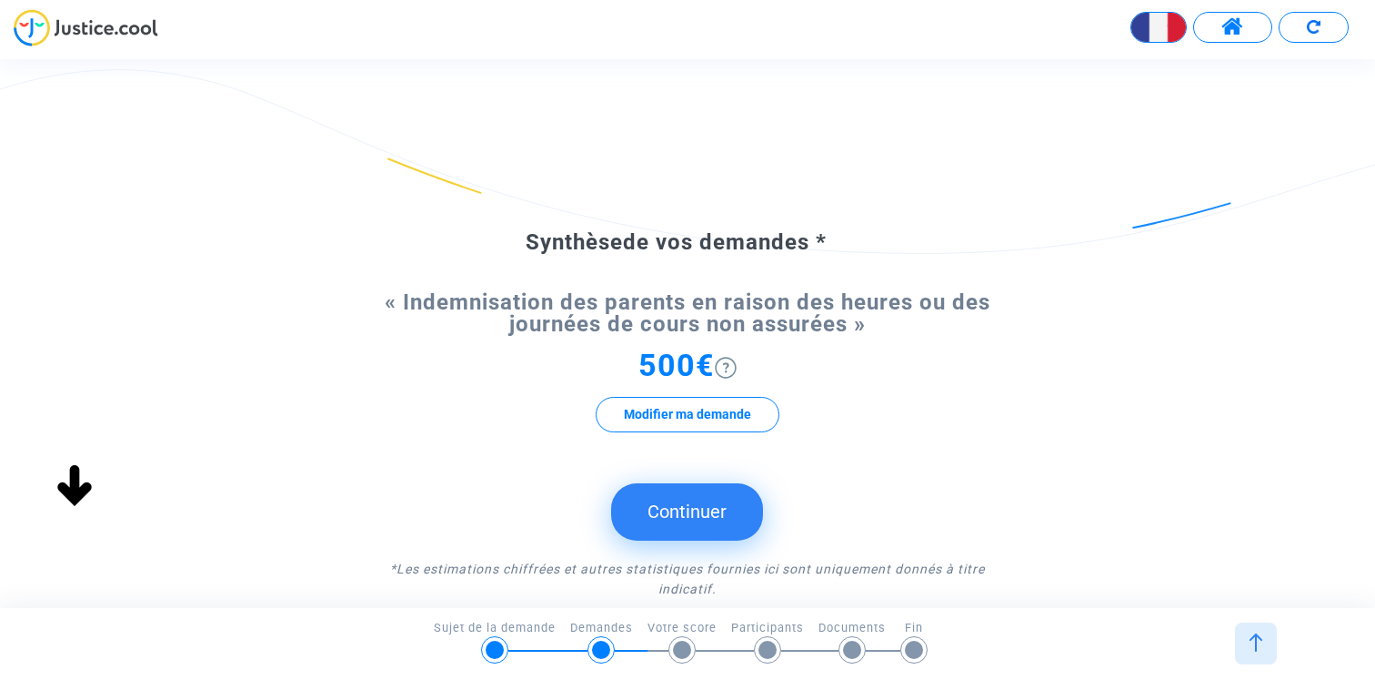
click at [694, 507] on button "Continuer" at bounding box center [687, 511] width 152 height 56
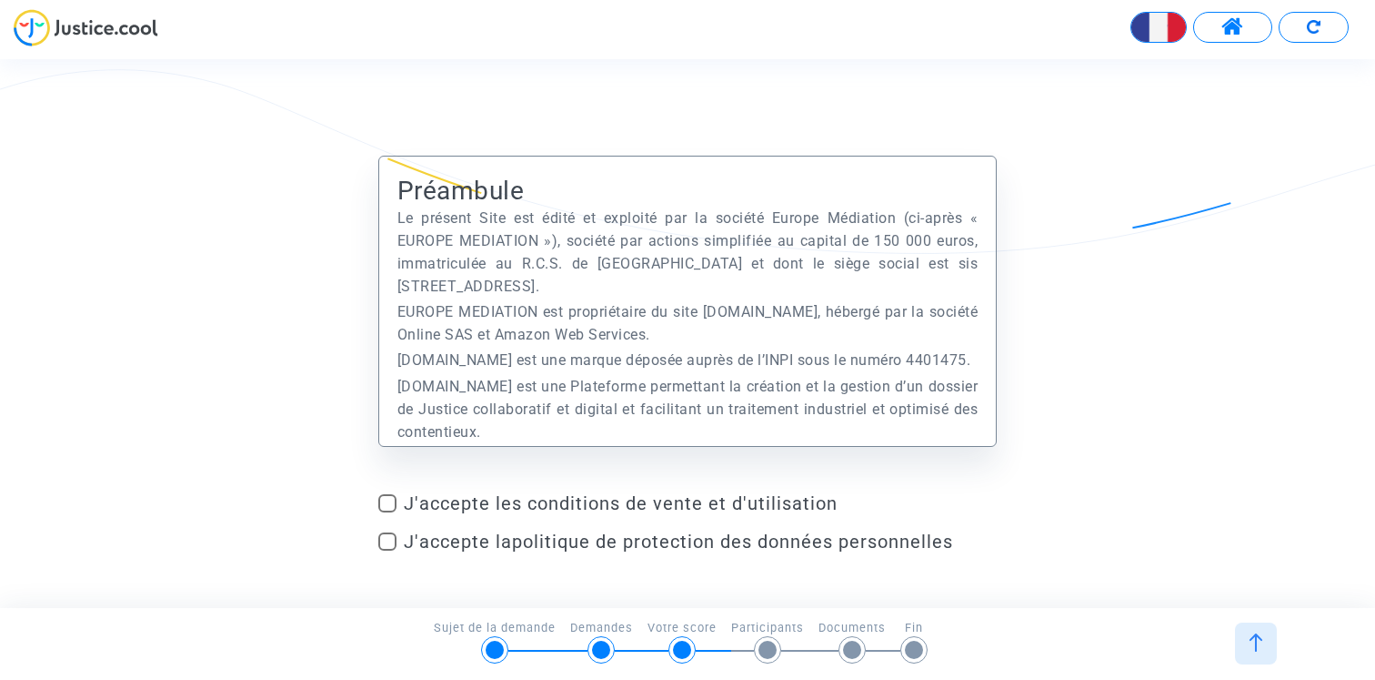
click at [376, 505] on div "Préambule Le présent Site est édité et exploité par la société Europe Médiation…" at bounding box center [687, 380] width 1375 height 449
click at [390, 506] on span at bounding box center [387, 503] width 18 height 18
click at [388, 512] on input "J'accepte les conditions de vente et d'utilisation" at bounding box center [387, 512] width 1 height 1
checkbox input "true"
click at [390, 542] on span at bounding box center [387, 541] width 18 height 18
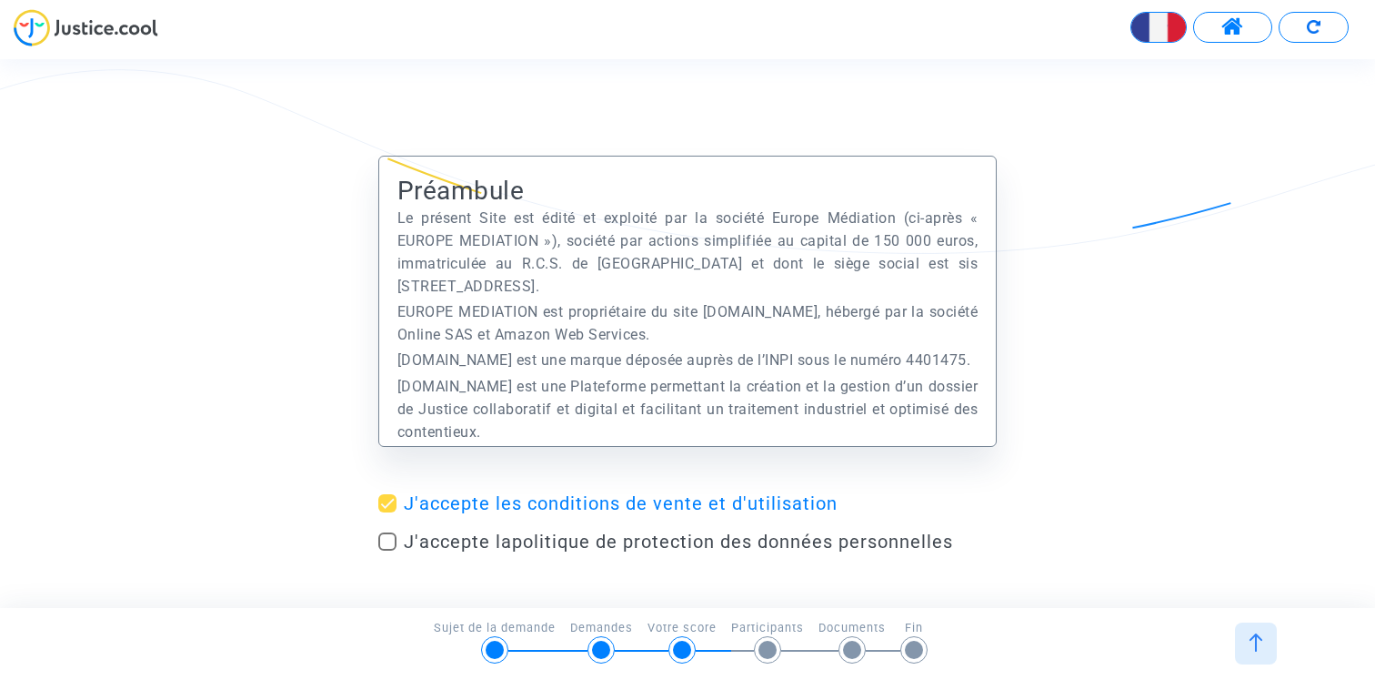
click at [388, 550] on input "J'accepte la politique de protection des données personnelles" at bounding box center [387, 550] width 1 height 1
checkbox input "true"
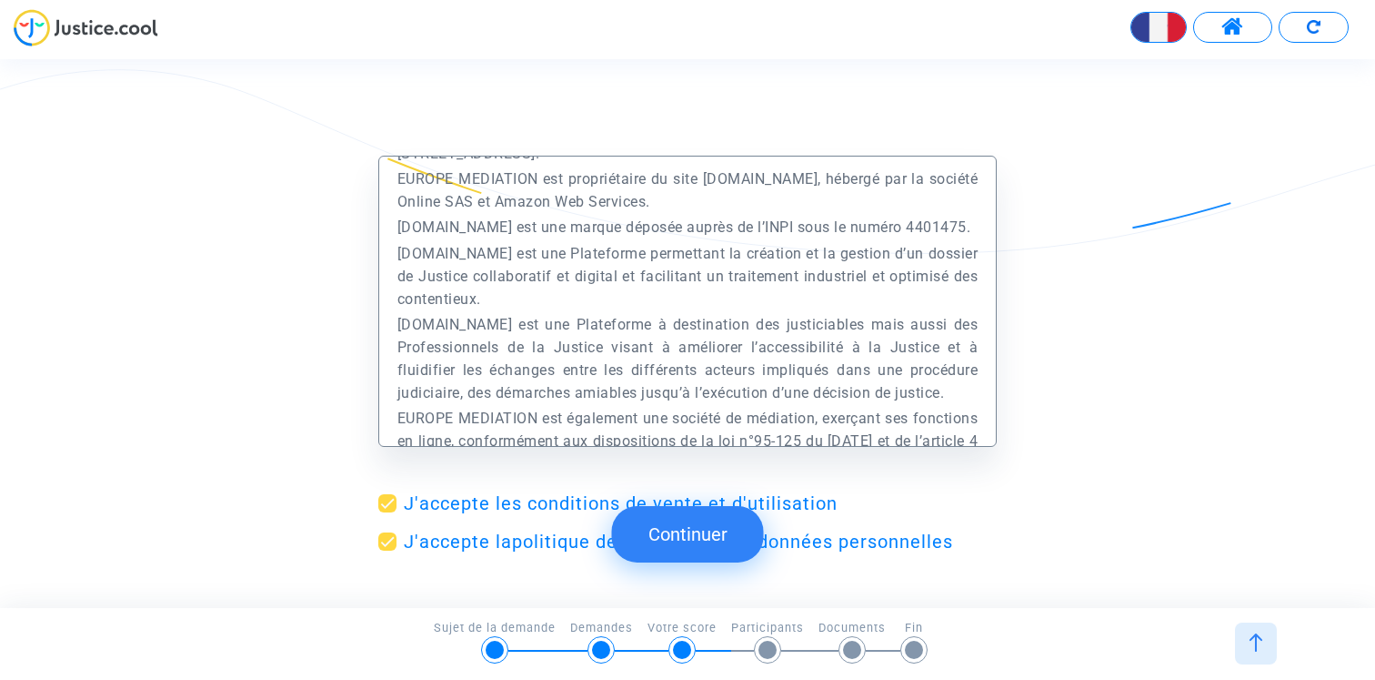
scroll to position [163, 0]
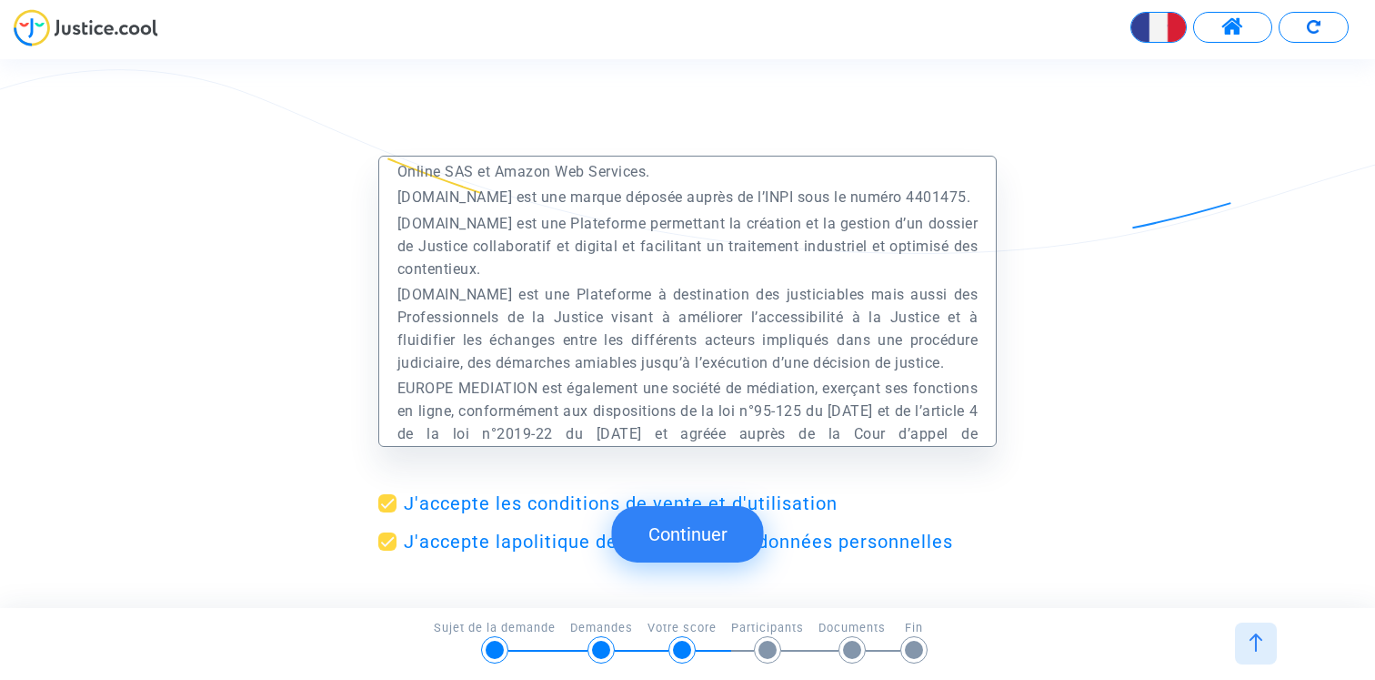
click at [688, 555] on button "Continuer" at bounding box center [688, 534] width 152 height 56
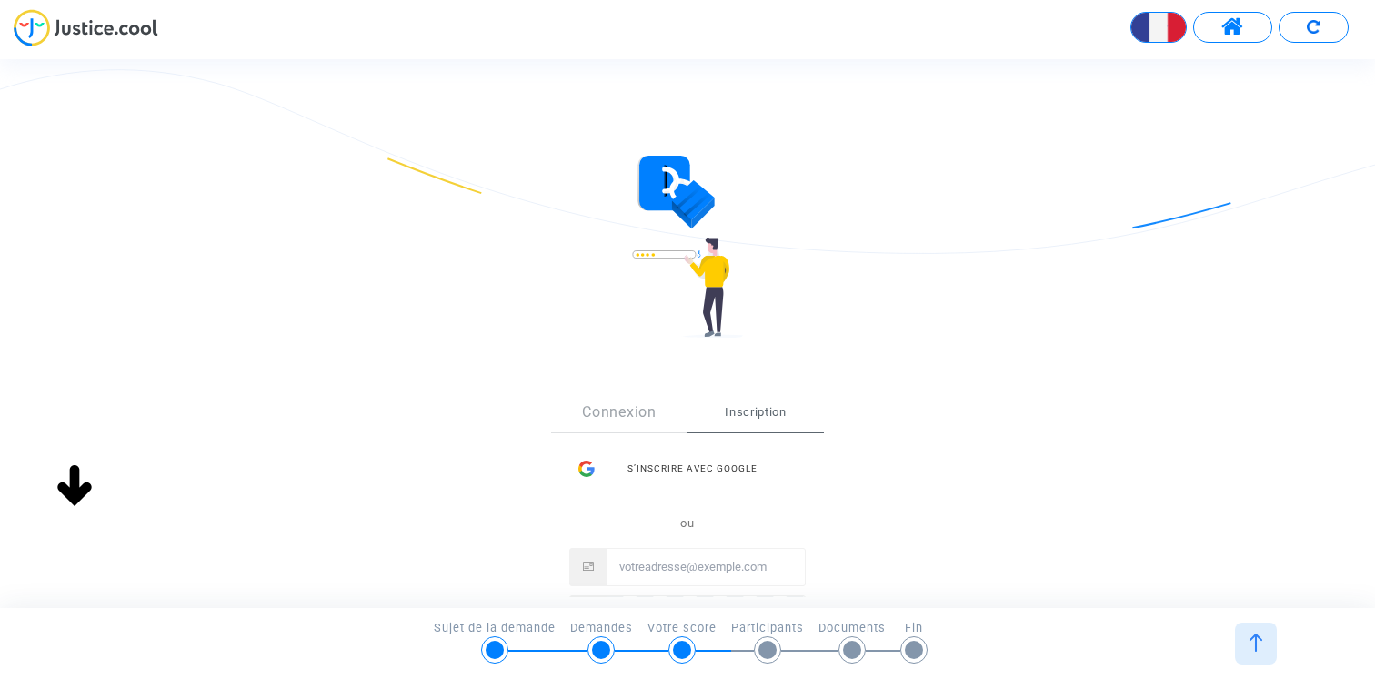
scroll to position [260, 0]
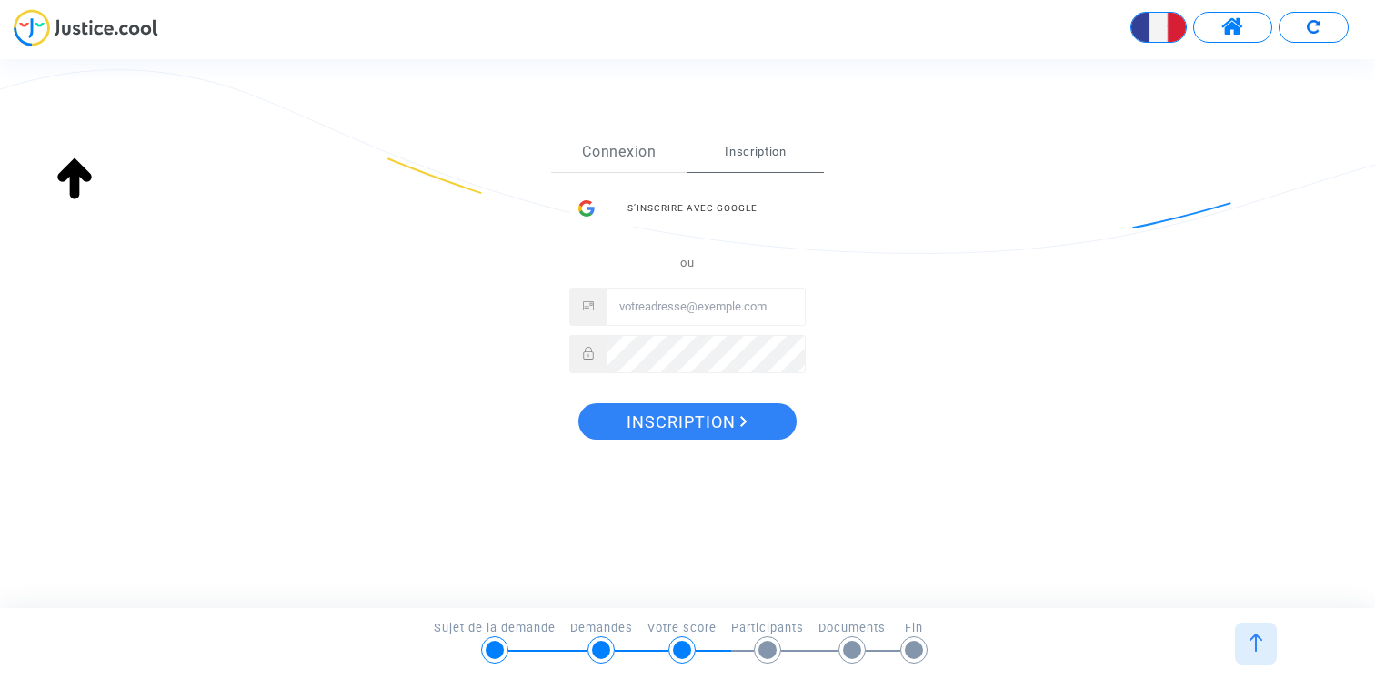
click at [656, 161] on link "Connexion" at bounding box center [619, 152] width 136 height 40
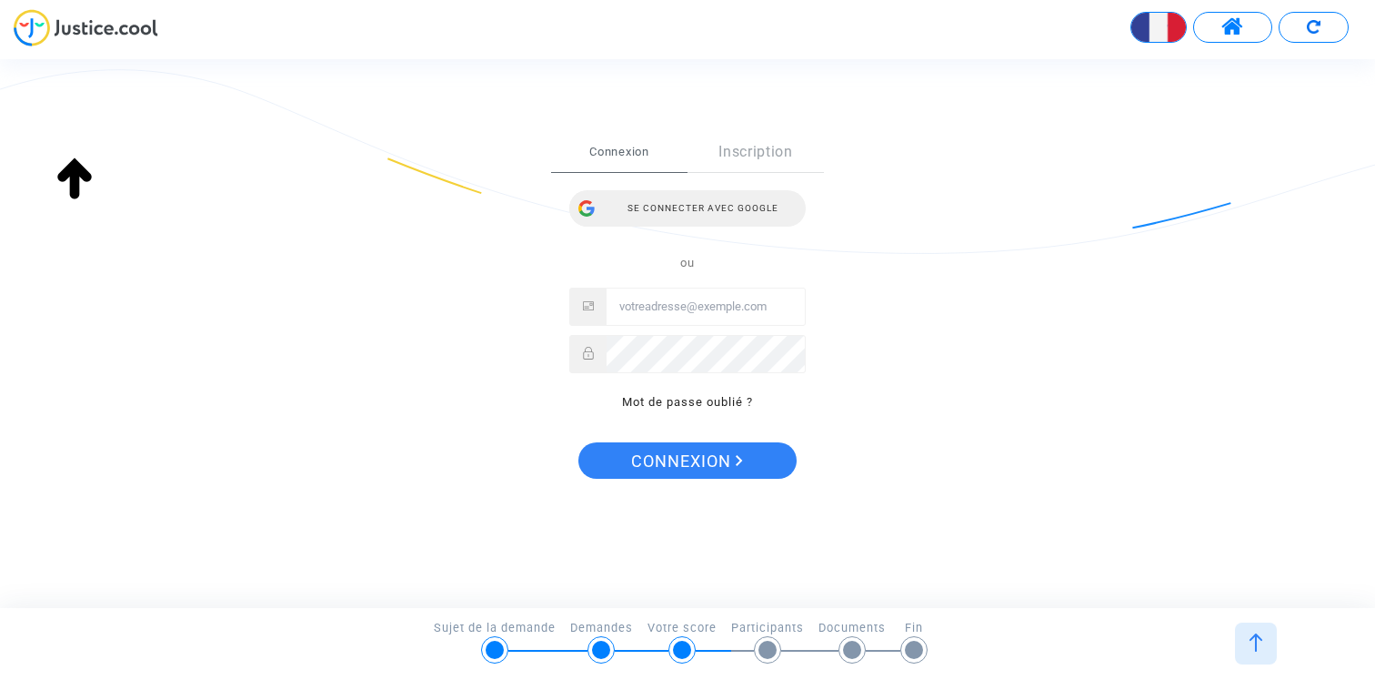
click at [690, 209] on div "Se connecter avec Google" at bounding box center [687, 208] width 237 height 36
